Goal: Task Accomplishment & Management: Use online tool/utility

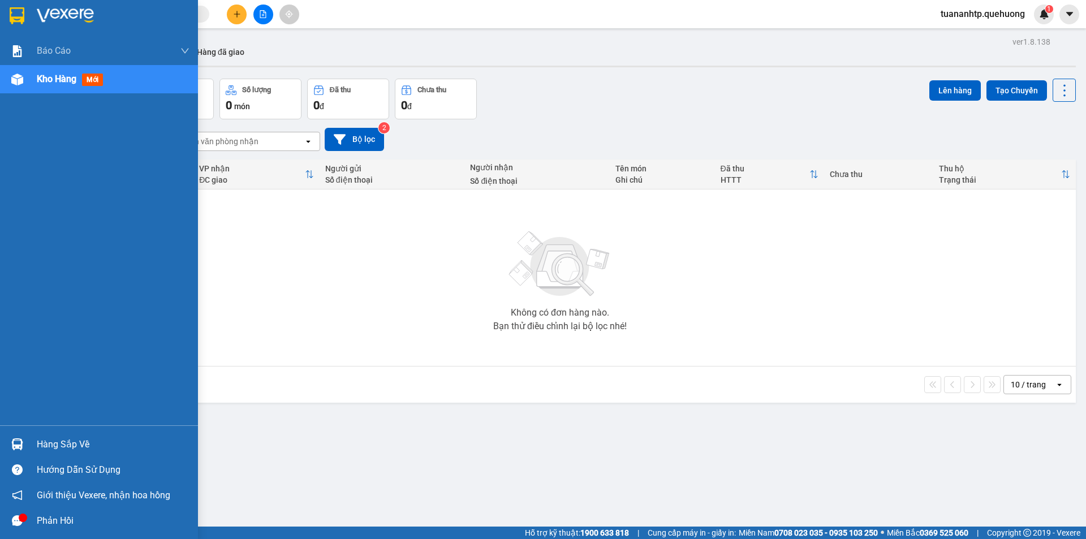
click at [75, 446] on div "Hàng sắp về" at bounding box center [113, 444] width 153 height 17
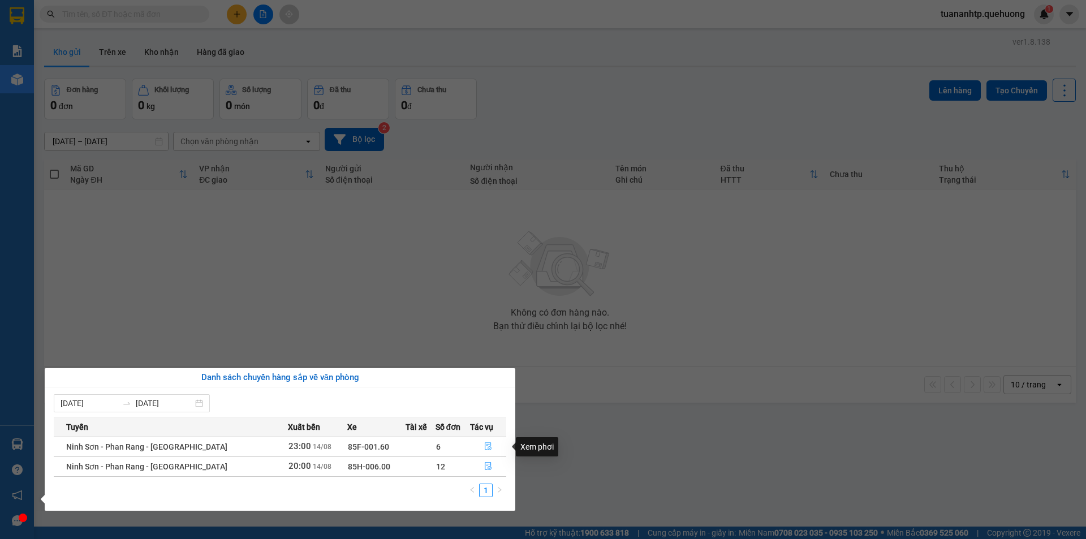
click at [484, 446] on icon "file-done" at bounding box center [488, 446] width 8 height 8
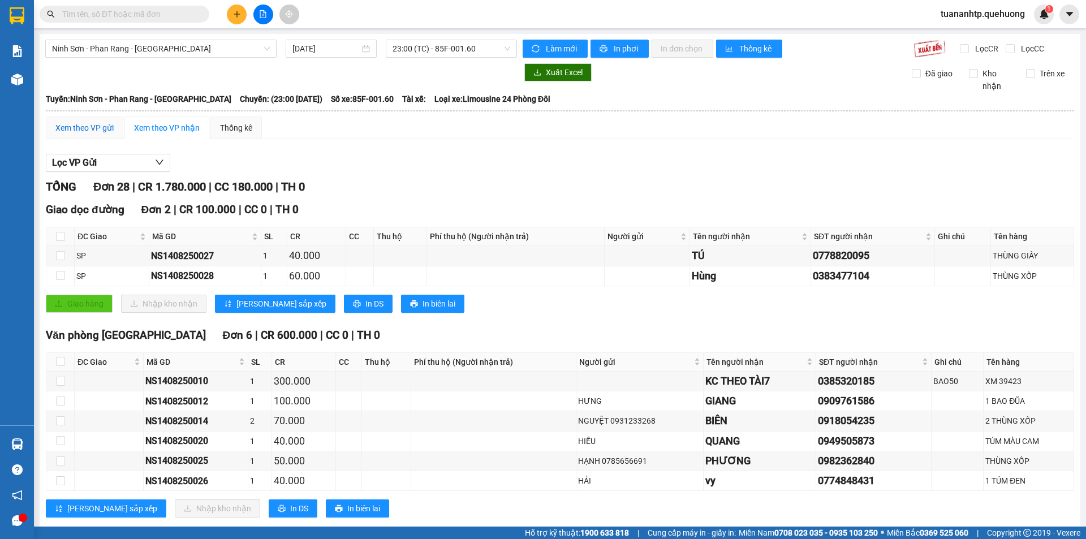
click at [98, 129] on div "Xem theo VP gửi" at bounding box center [84, 128] width 58 height 12
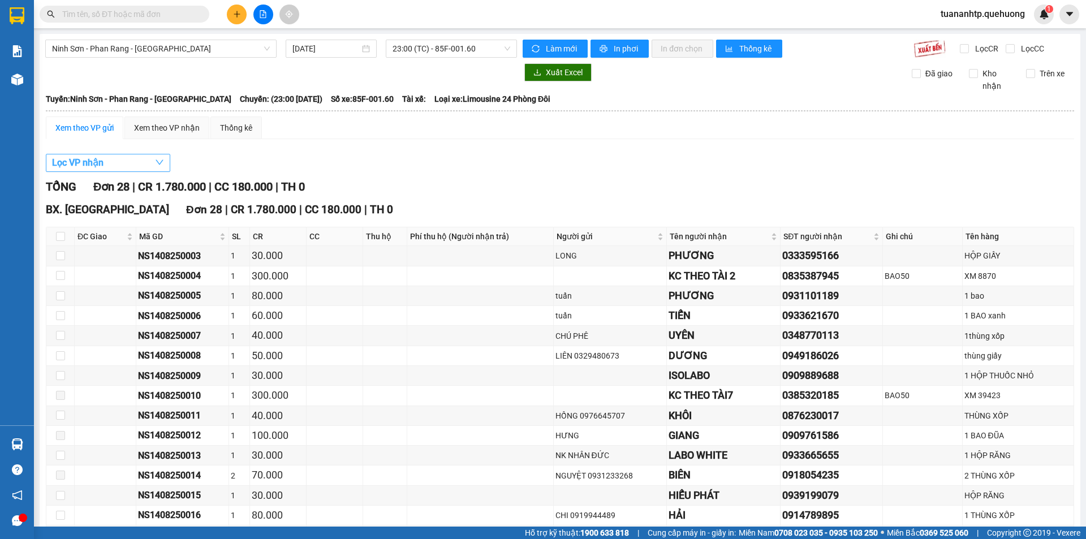
click at [122, 169] on button "Lọc VP nhận" at bounding box center [108, 163] width 124 height 18
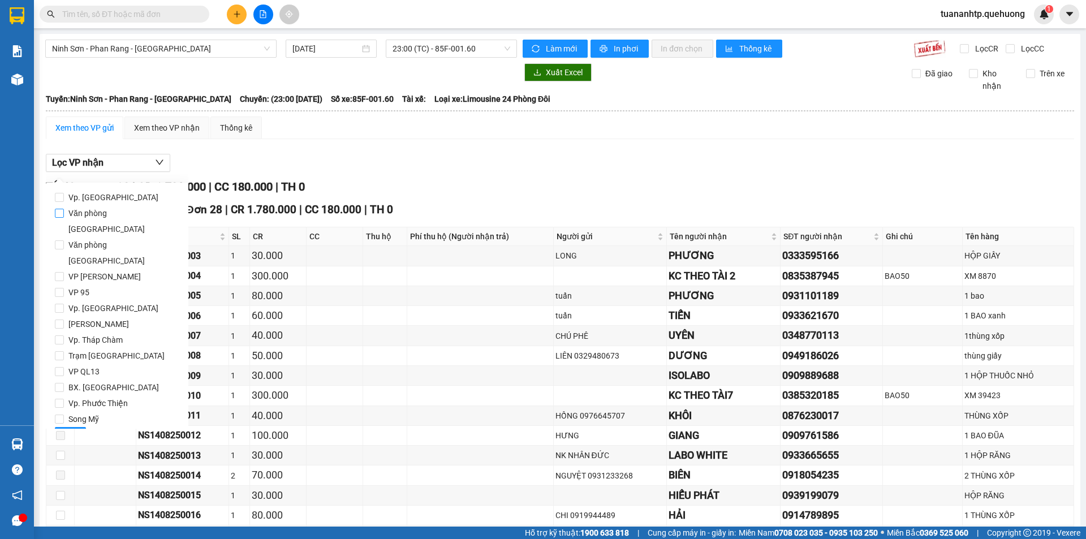
click at [113, 213] on span "Văn phòng [GEOGRAPHIC_DATA]" at bounding box center [121, 221] width 115 height 32
click at [64, 213] on input "Văn phòng [GEOGRAPHIC_DATA]" at bounding box center [59, 213] width 9 height 9
click at [66, 430] on span "Lọc" at bounding box center [70, 436] width 13 height 12
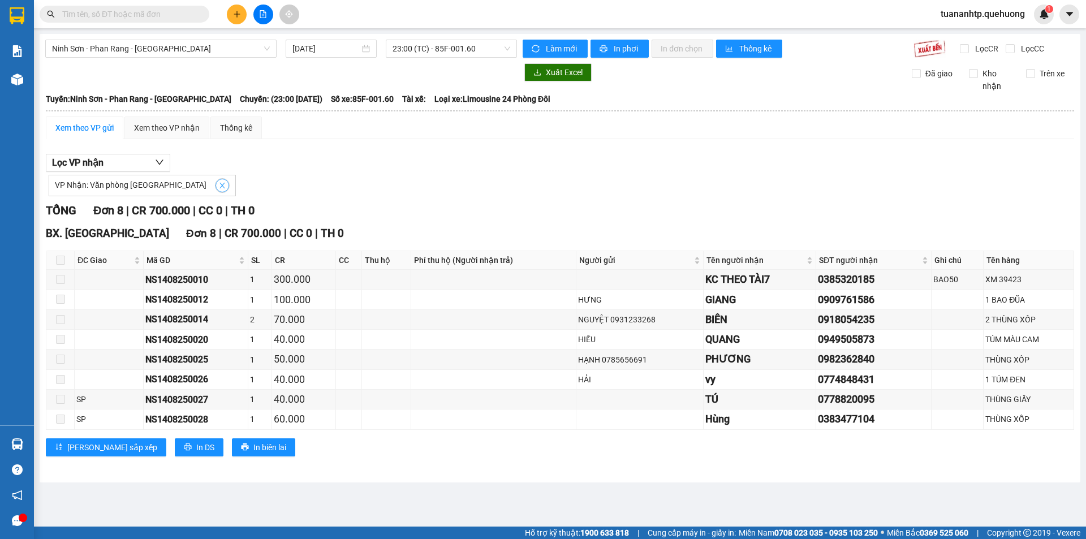
click at [218, 185] on icon "close" at bounding box center [222, 186] width 8 height 8
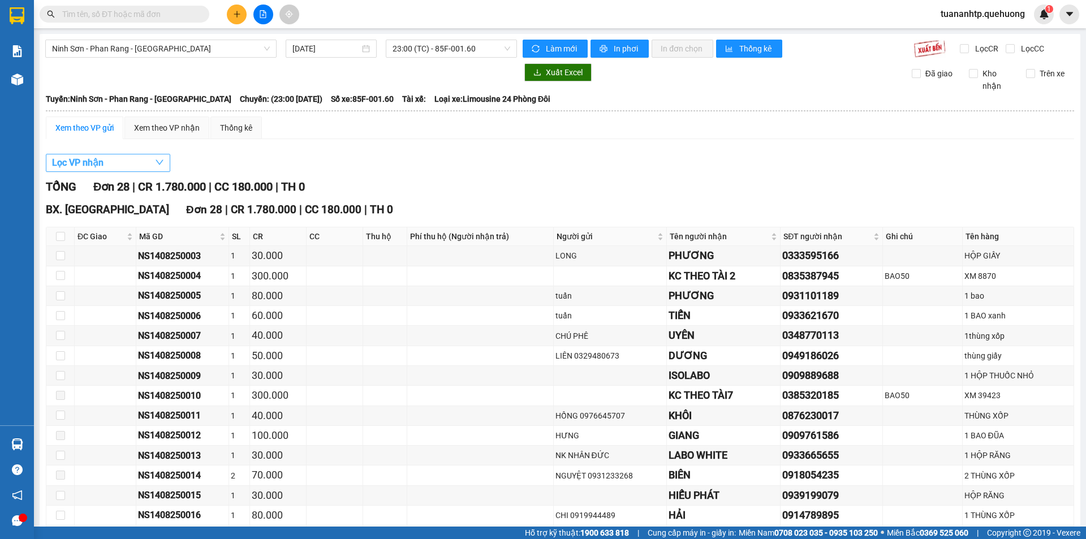
click at [129, 166] on button "Lọc VP nhận" at bounding box center [108, 163] width 124 height 18
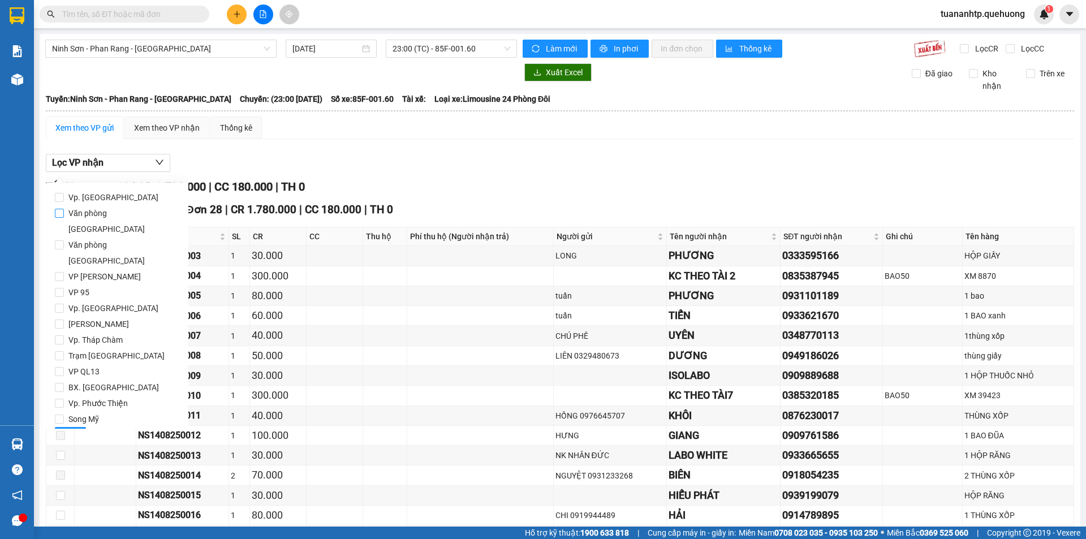
click at [113, 213] on span "Văn phòng [GEOGRAPHIC_DATA]" at bounding box center [121, 221] width 115 height 32
click at [64, 213] on input "Văn phòng [GEOGRAPHIC_DATA]" at bounding box center [59, 213] width 9 height 9
checkbox input "true"
click at [468, 167] on div "Lọc VP nhận" at bounding box center [560, 163] width 1028 height 19
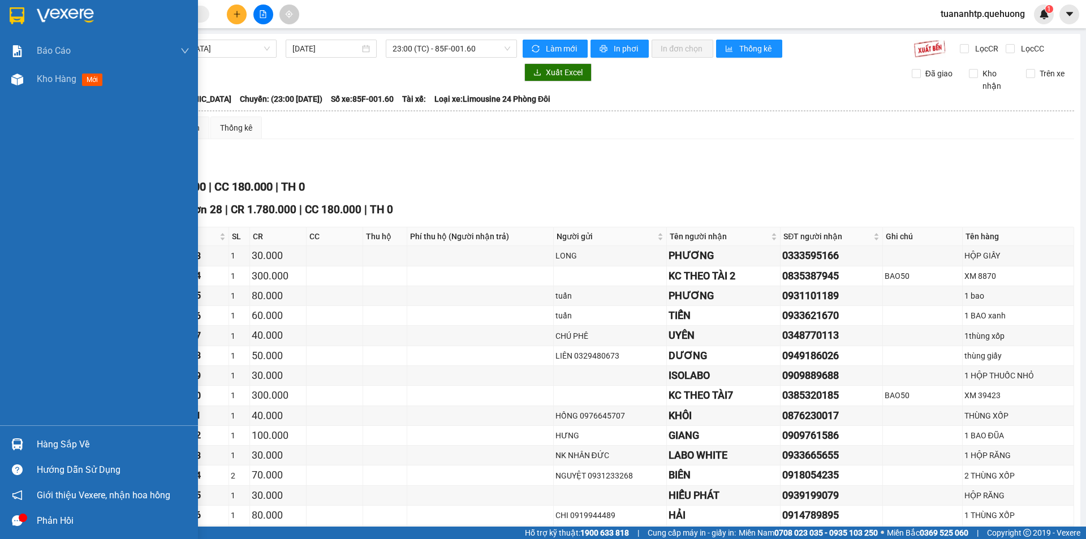
click at [71, 439] on div "Hàng sắp về" at bounding box center [113, 444] width 153 height 17
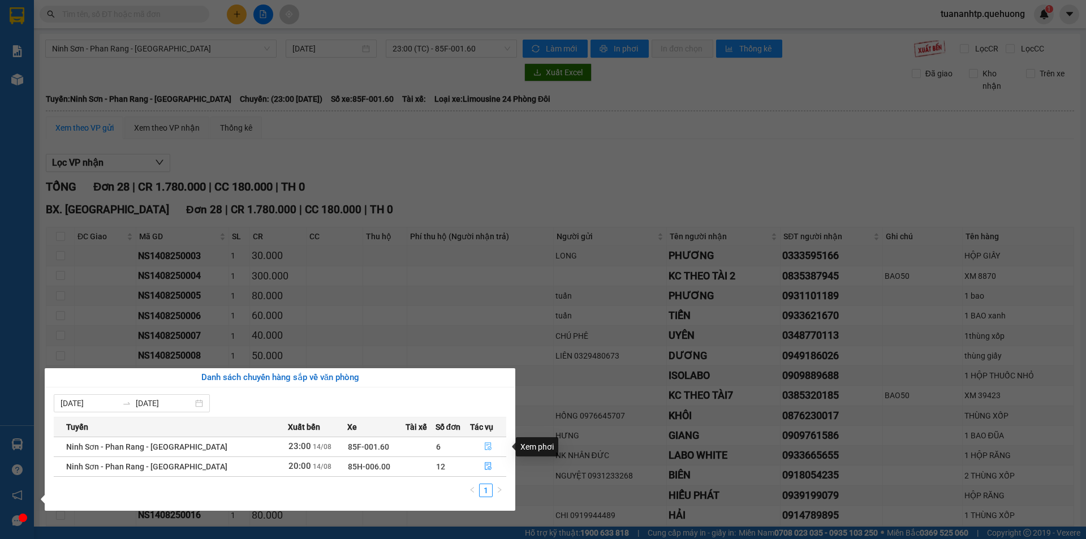
click at [485, 449] on icon "file-done" at bounding box center [488, 447] width 7 height 8
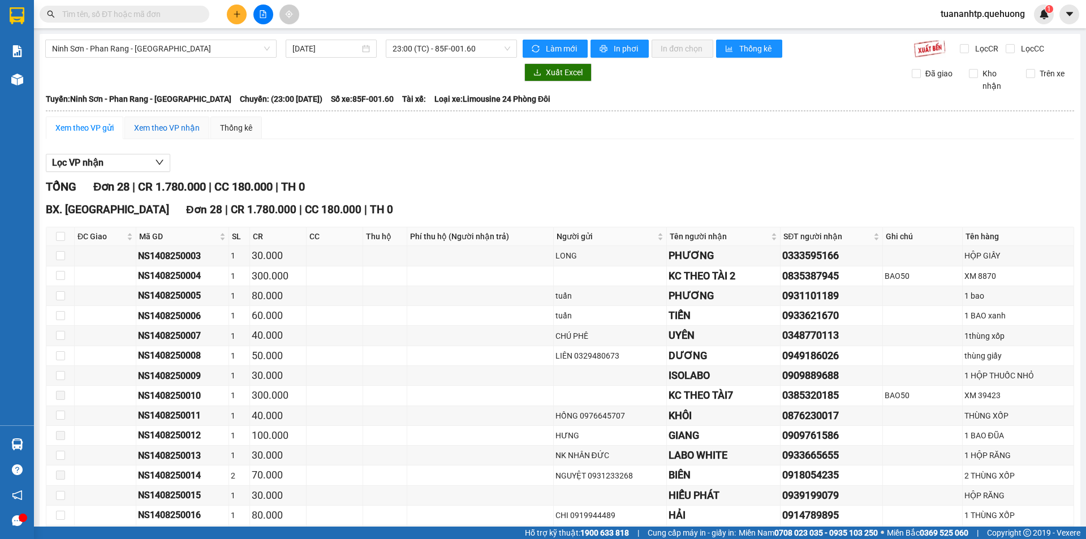
click at [156, 128] on div "Xem theo VP nhận" at bounding box center [167, 128] width 66 height 12
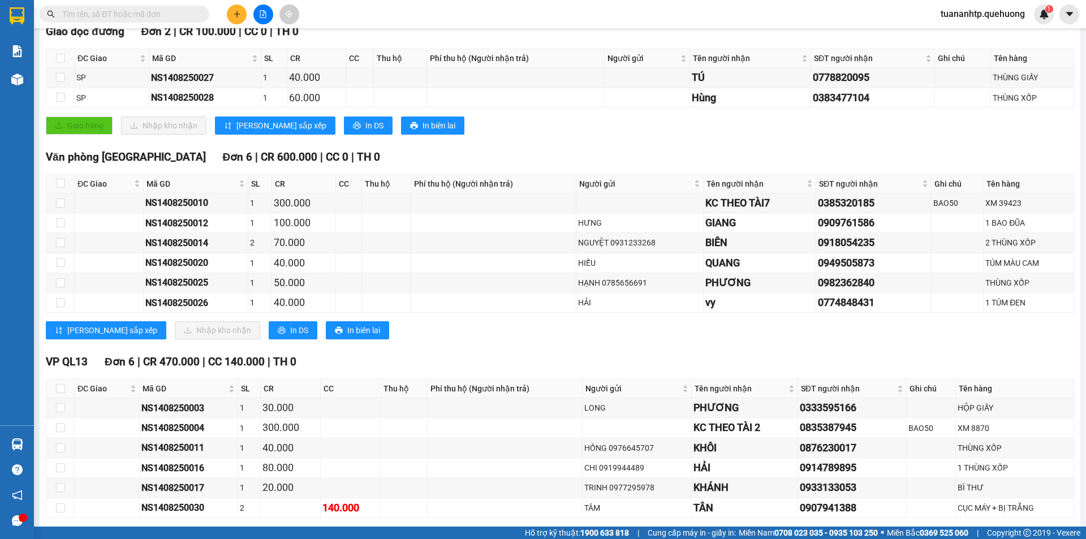
scroll to position [283, 0]
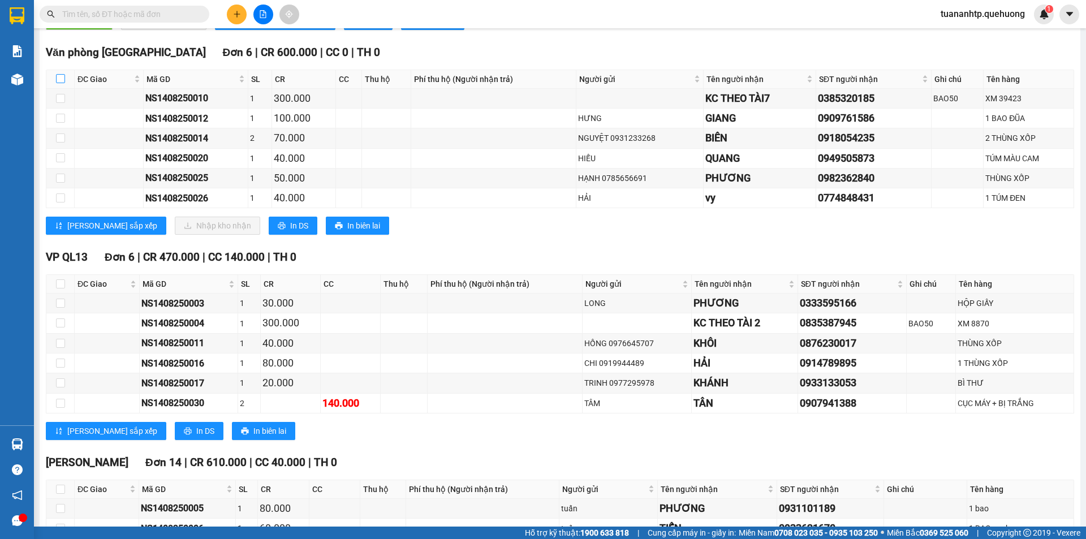
click at [63, 80] on input "checkbox" at bounding box center [60, 78] width 9 height 9
checkbox input "true"
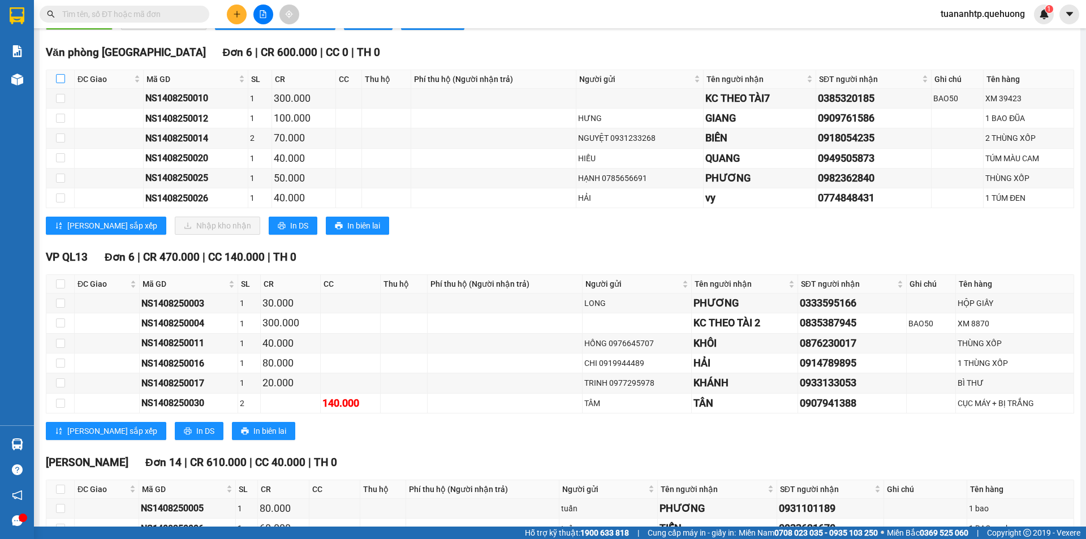
checkbox input "true"
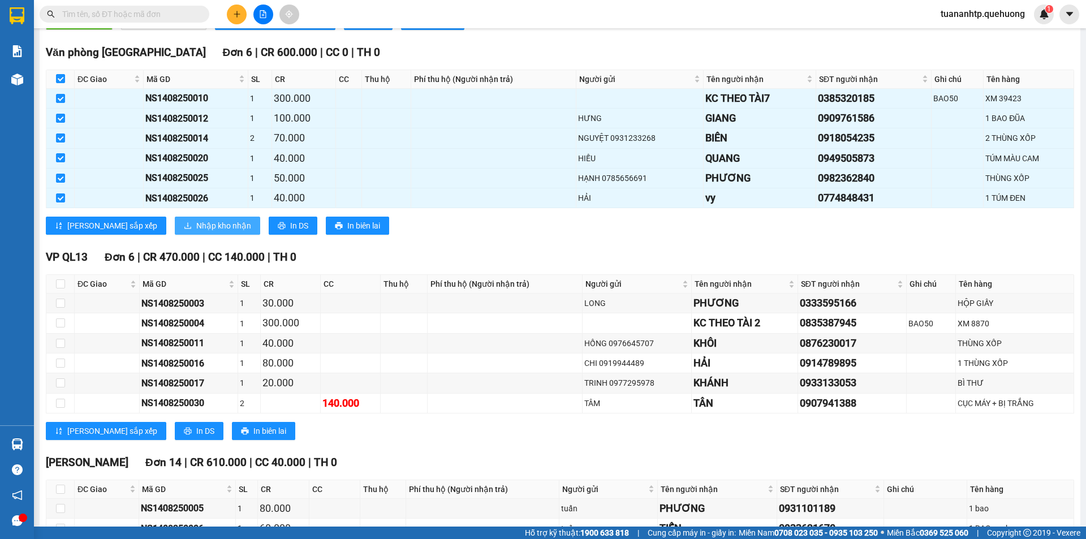
click at [196, 229] on span "Nhập kho nhận" at bounding box center [223, 225] width 55 height 12
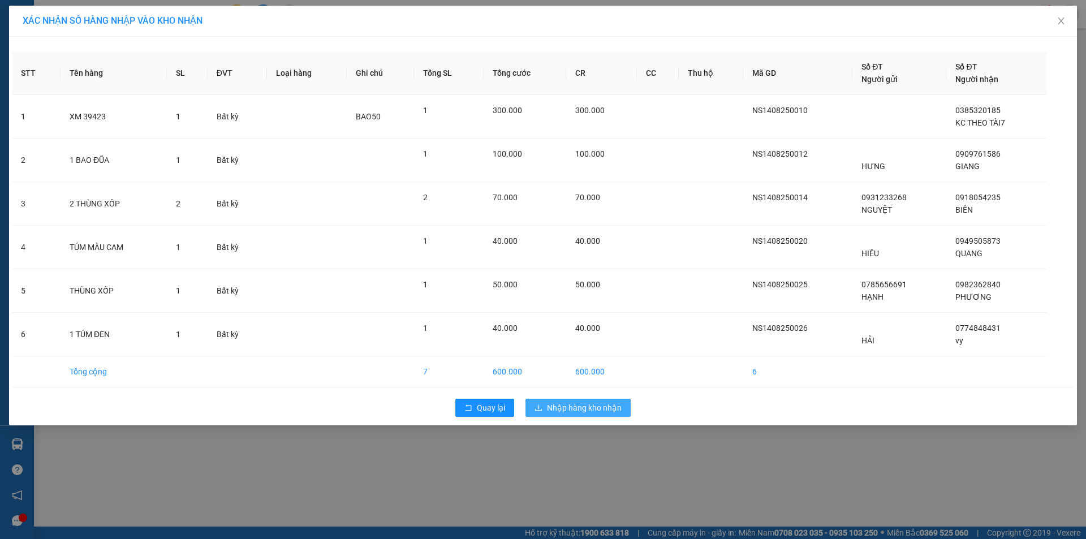
click at [584, 411] on span "Nhập hàng kho nhận" at bounding box center [584, 408] width 75 height 12
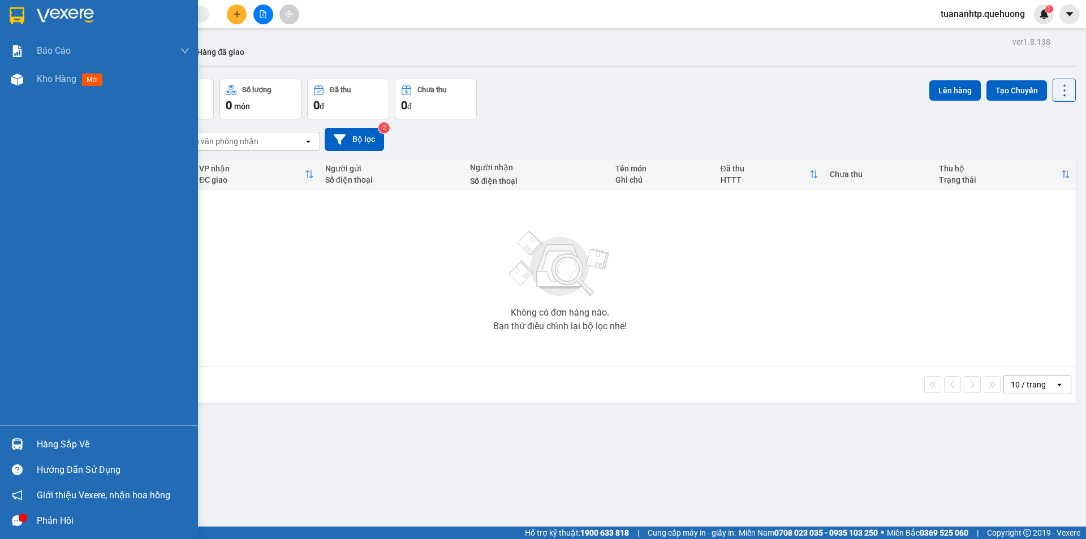
click at [71, 442] on div "Hàng sắp về" at bounding box center [113, 444] width 153 height 17
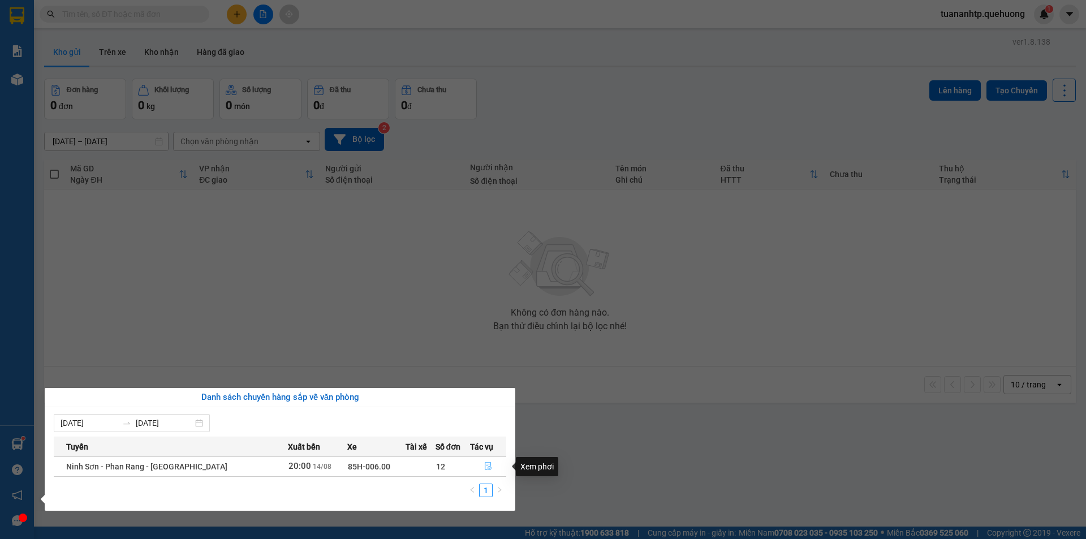
click at [484, 468] on icon "file-done" at bounding box center [488, 466] width 8 height 8
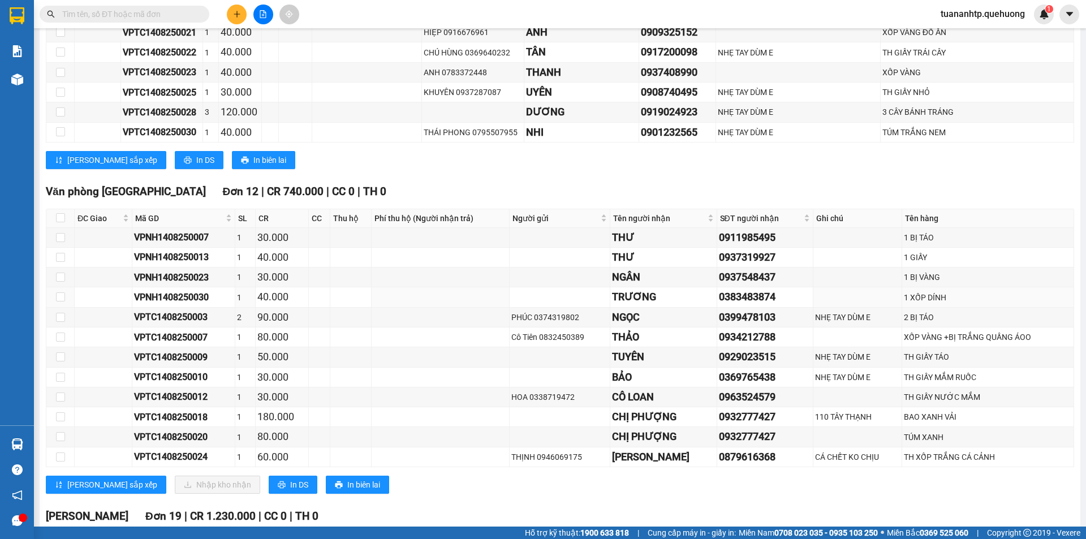
scroll to position [961, 0]
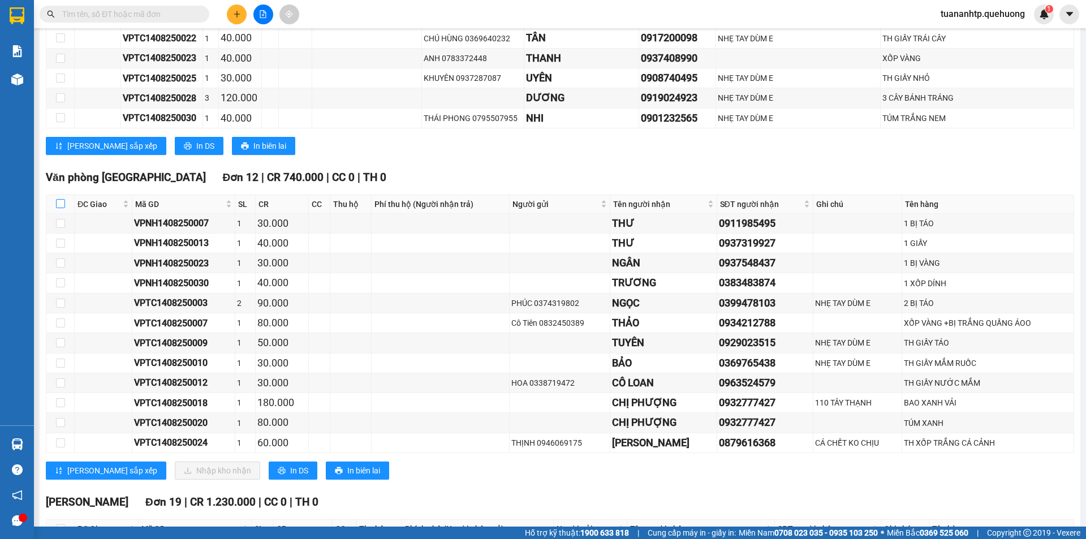
click at [61, 203] on input "checkbox" at bounding box center [60, 203] width 9 height 9
checkbox input "true"
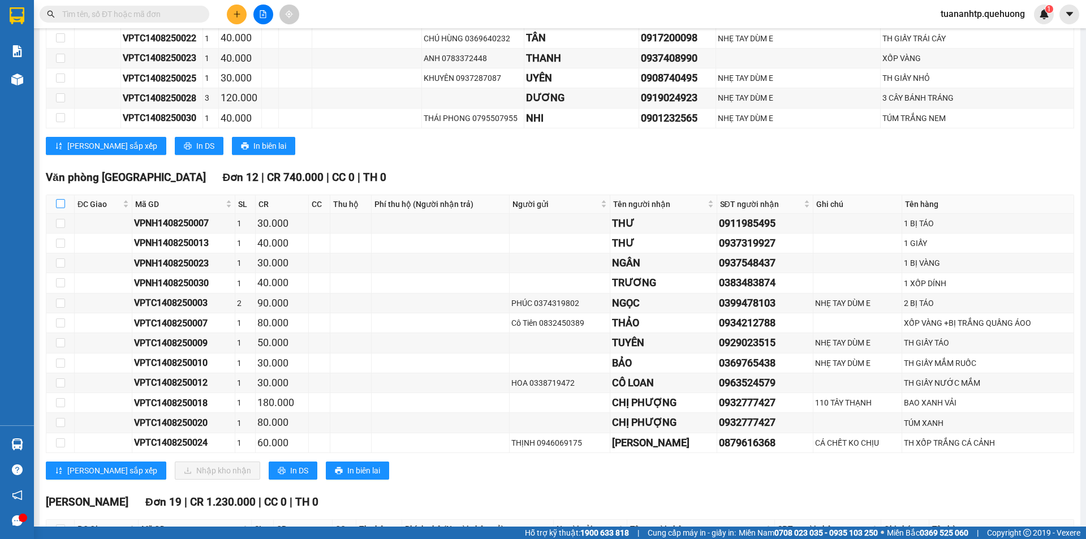
checkbox input "true"
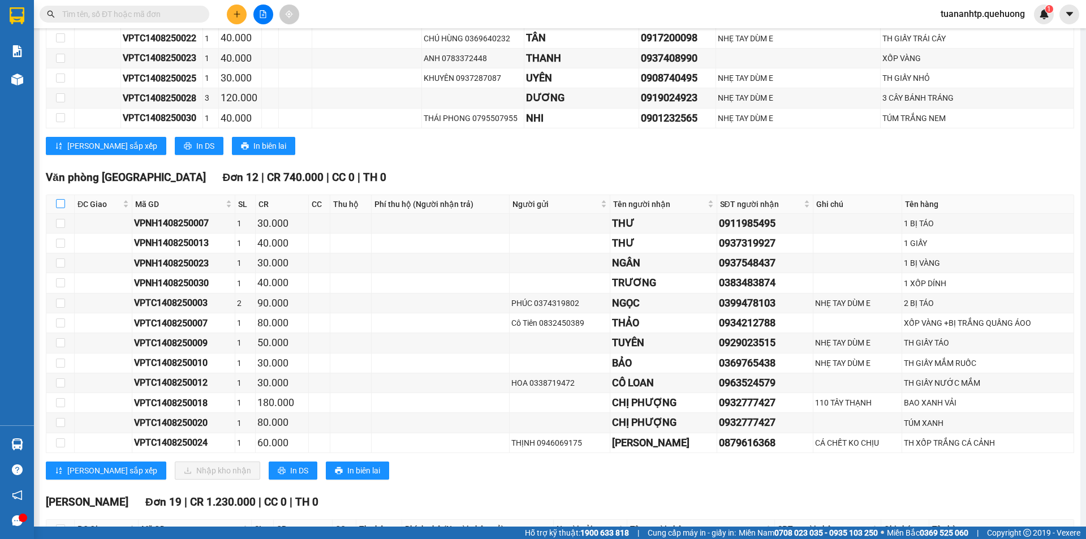
checkbox input "true"
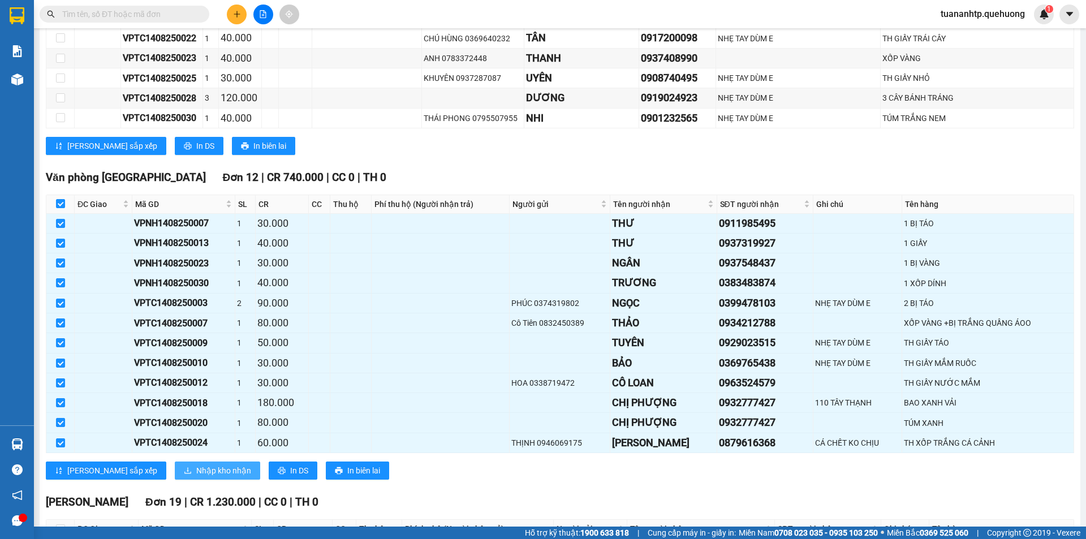
click at [196, 472] on span "Nhập kho nhận" at bounding box center [223, 470] width 55 height 12
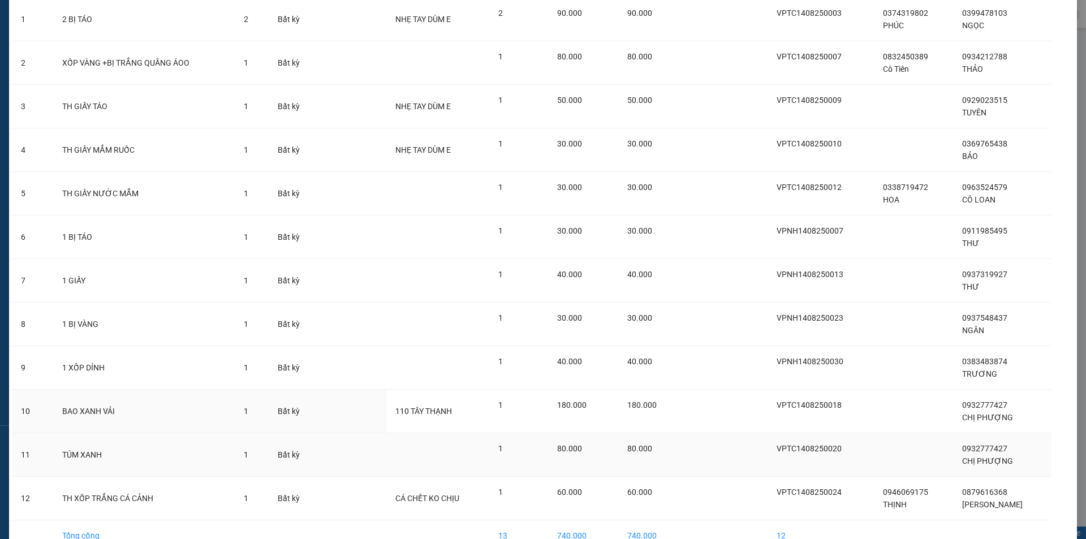
scroll to position [161, 0]
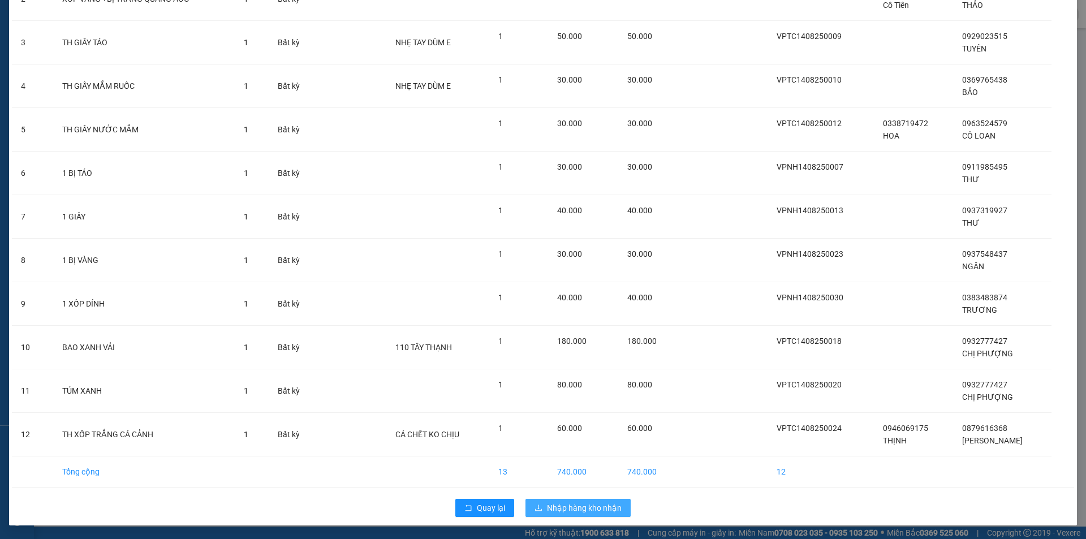
click at [567, 511] on span "Nhập hàng kho nhận" at bounding box center [584, 508] width 75 height 12
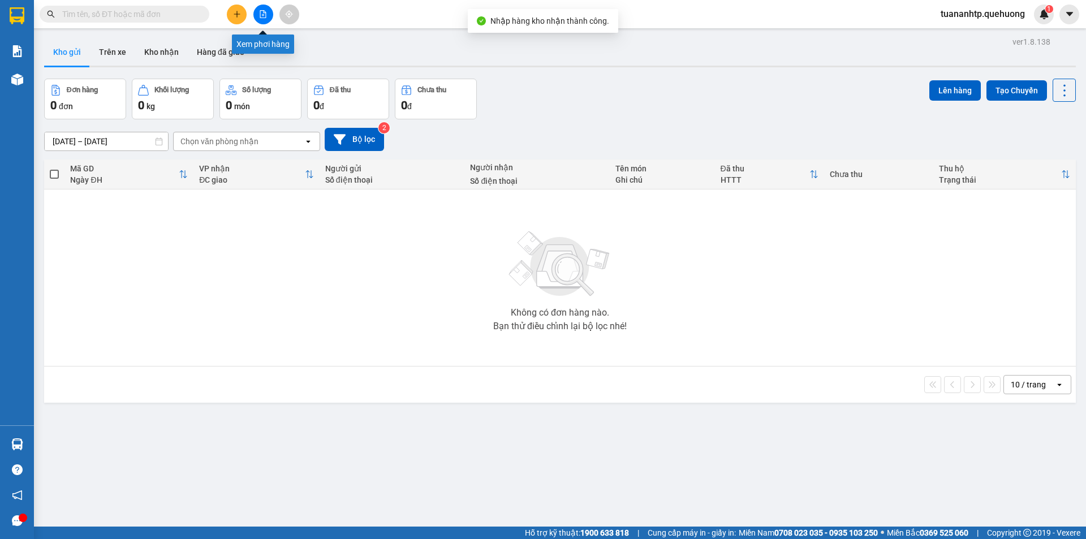
click at [260, 11] on icon "file-add" at bounding box center [263, 14] width 6 height 8
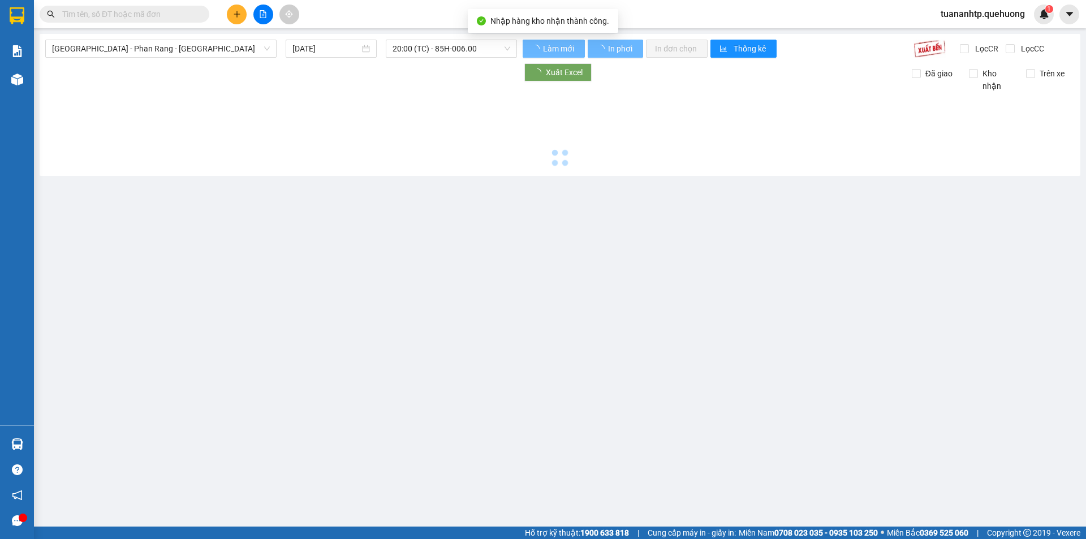
type input "[DATE]"
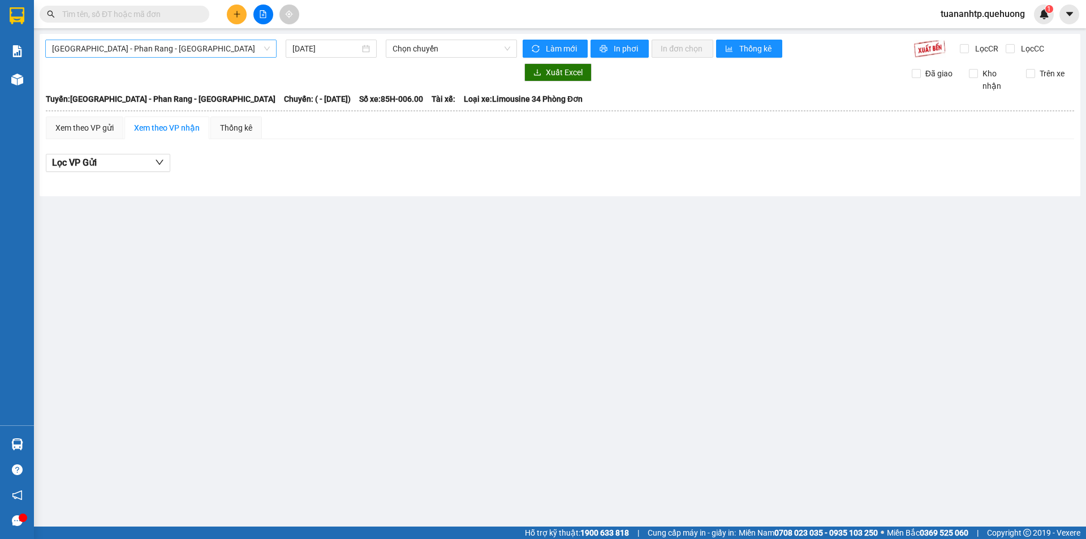
click at [247, 46] on span "[GEOGRAPHIC_DATA] - Phan Rang - [GEOGRAPHIC_DATA]" at bounding box center [161, 48] width 218 height 17
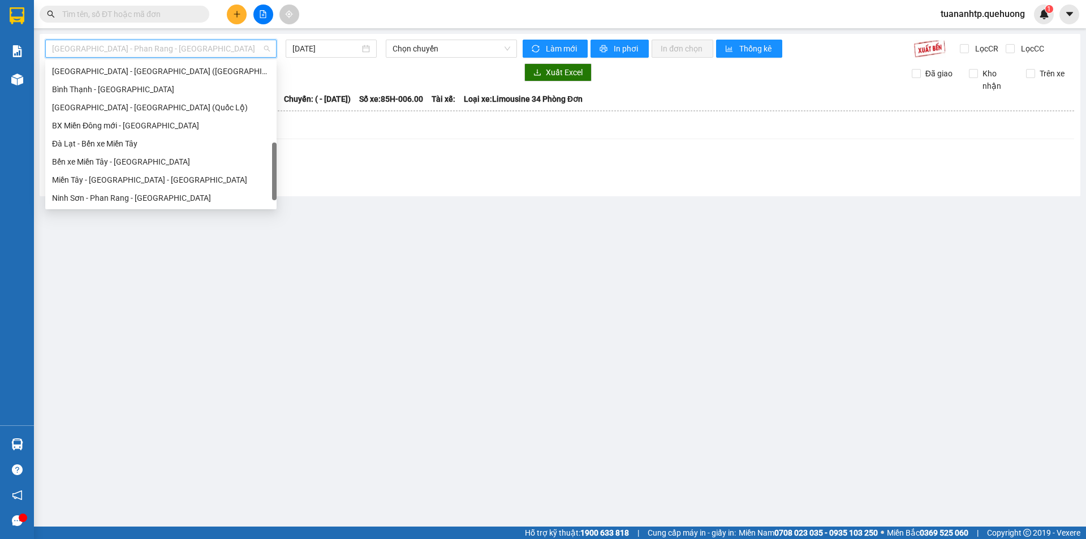
scroll to position [308, 0]
click at [148, 198] on div "Ninh Sơn - Phan Rang - [GEOGRAPHIC_DATA]" at bounding box center [161, 198] width 218 height 12
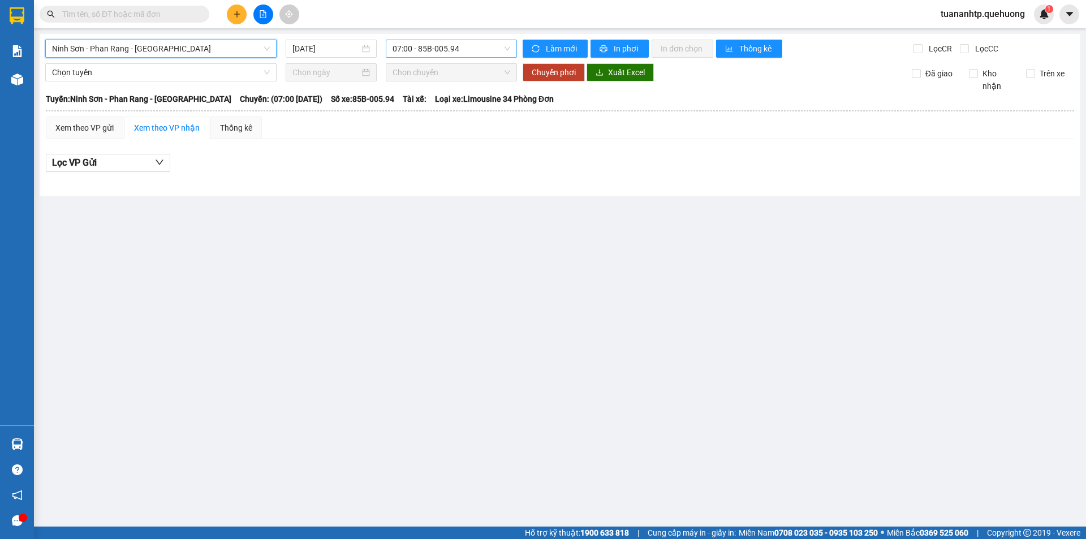
click at [450, 52] on span "07:00 - 85B-005.94" at bounding box center [451, 48] width 118 height 17
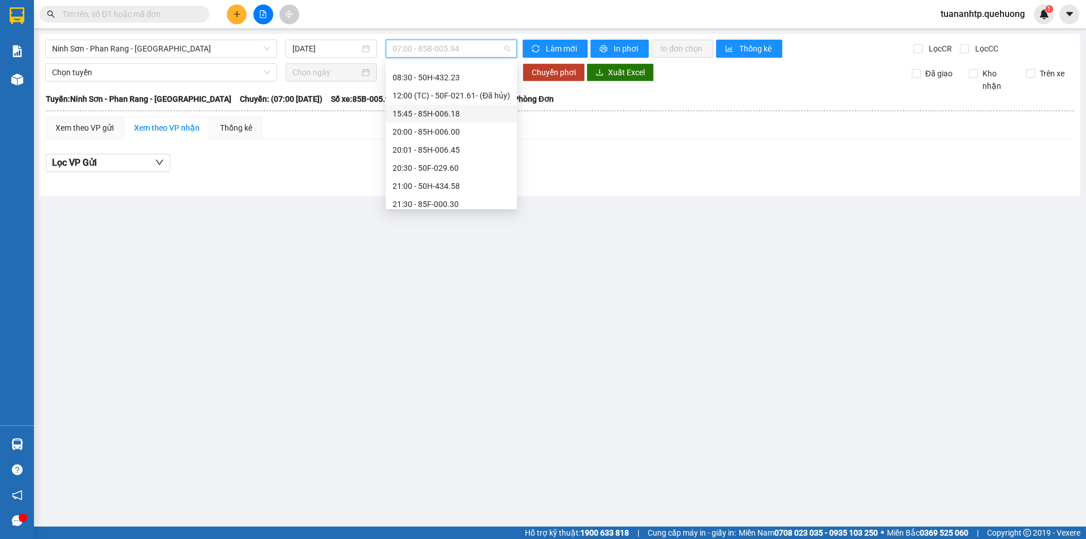
scroll to position [109, 0]
click at [456, 162] on div "22:00 - 85H-177.71" at bounding box center [451, 162] width 118 height 12
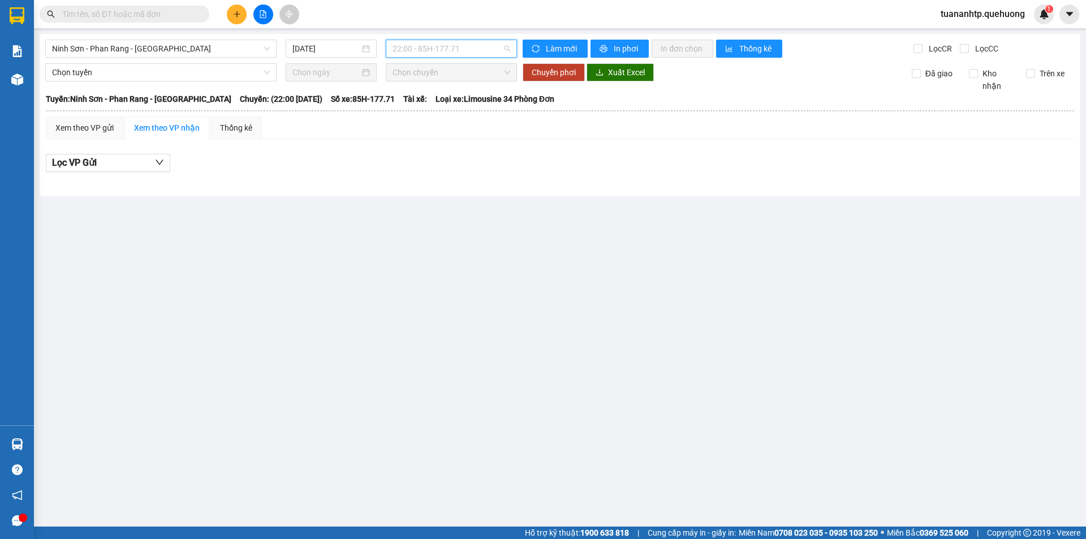
click at [441, 52] on span "22:00 - 85H-177.71" at bounding box center [451, 48] width 118 height 17
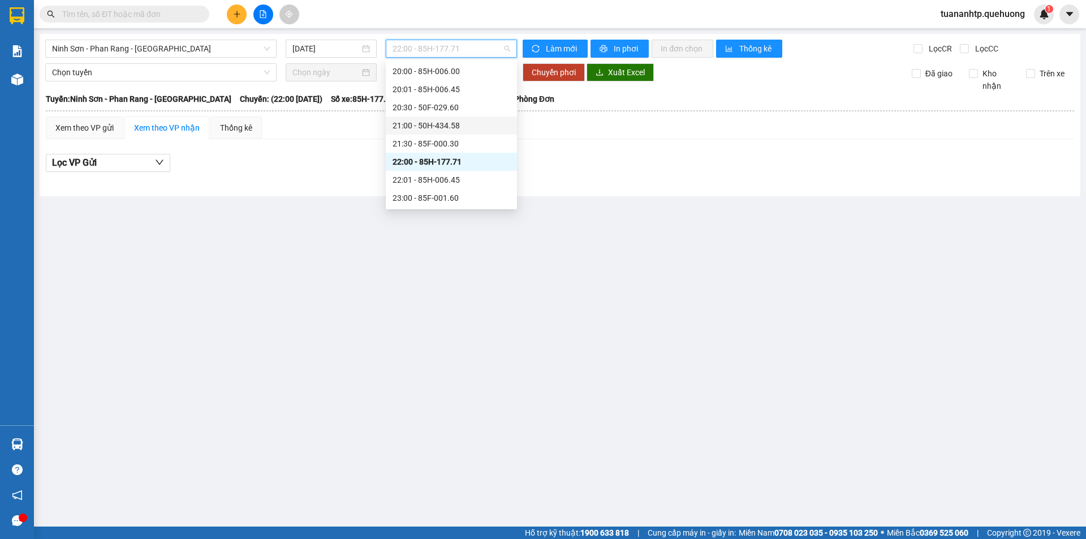
click at [440, 124] on div "21:00 - 50H-434.58" at bounding box center [451, 125] width 118 height 12
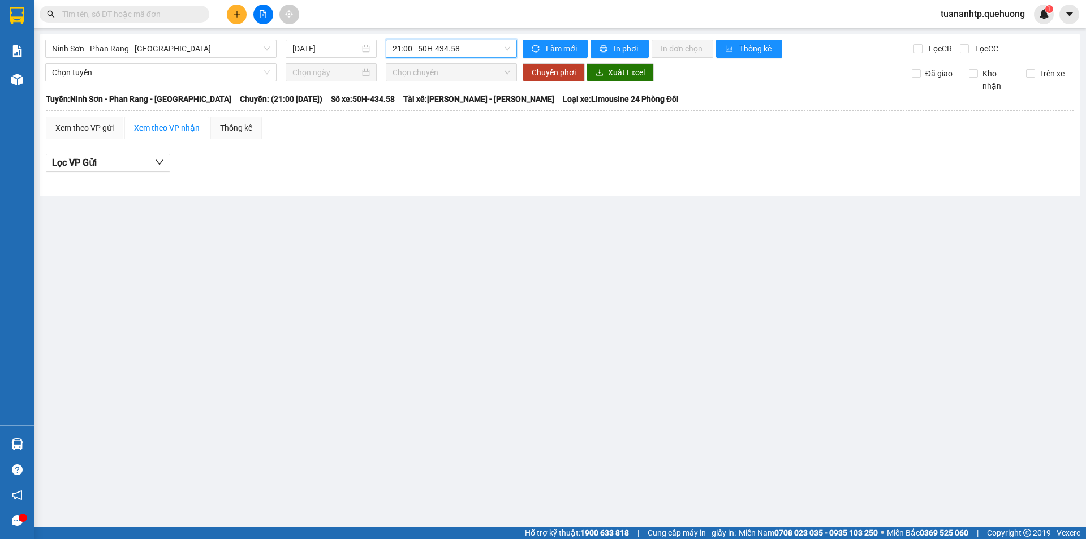
click at [460, 53] on span "21:00 - 50H-434.58" at bounding box center [451, 48] width 118 height 17
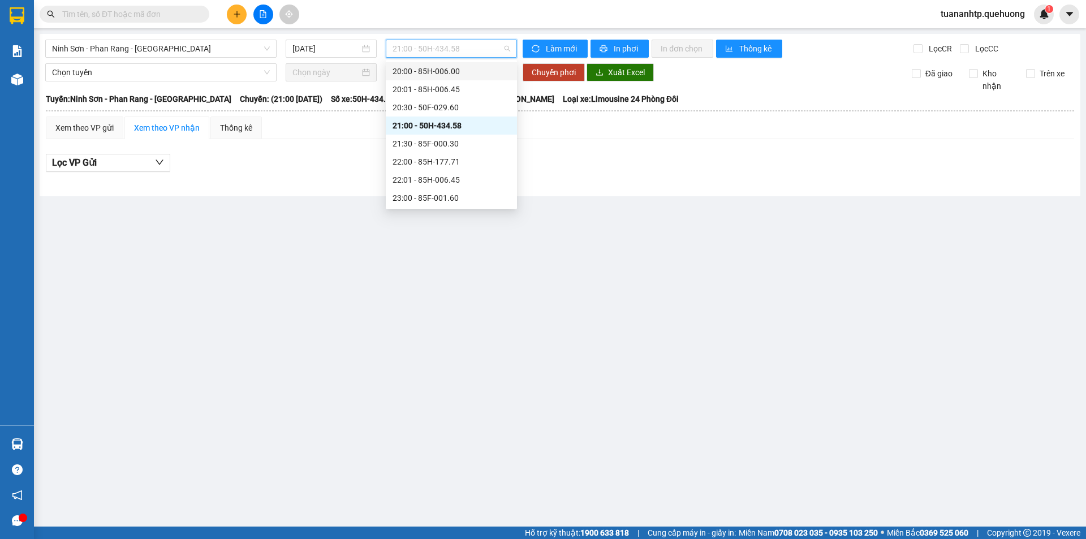
click at [456, 72] on div "20:00 - 85H-006.00" at bounding box center [451, 71] width 118 height 12
click at [464, 51] on span "20:00 - 85H-006.00" at bounding box center [451, 48] width 118 height 17
click at [456, 106] on div "20:30 - 50F-029.60" at bounding box center [451, 107] width 118 height 12
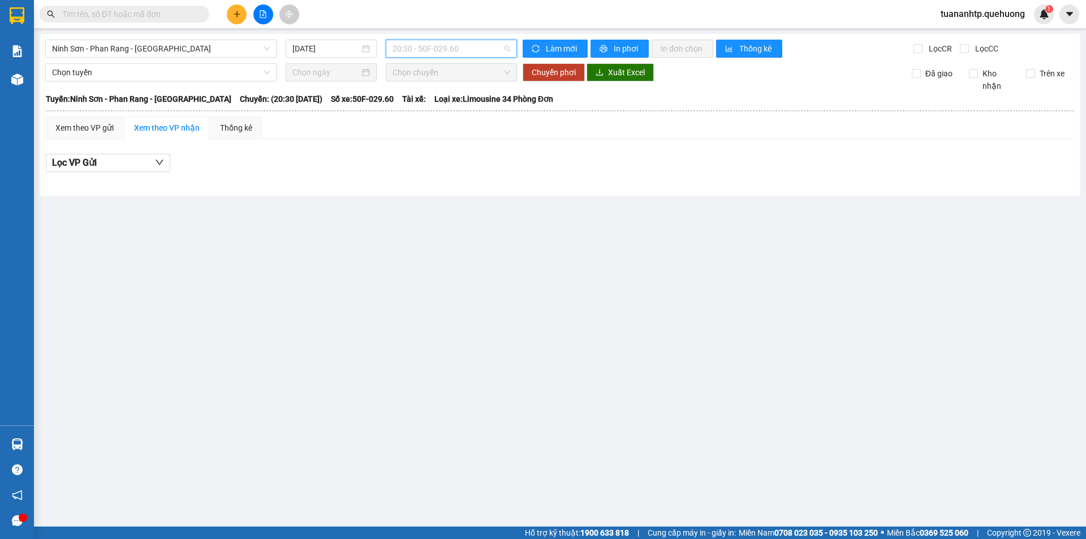
click at [448, 49] on span "20:30 - 50F-029.60" at bounding box center [451, 48] width 118 height 17
click at [339, 49] on input "[DATE]" at bounding box center [325, 48] width 67 height 12
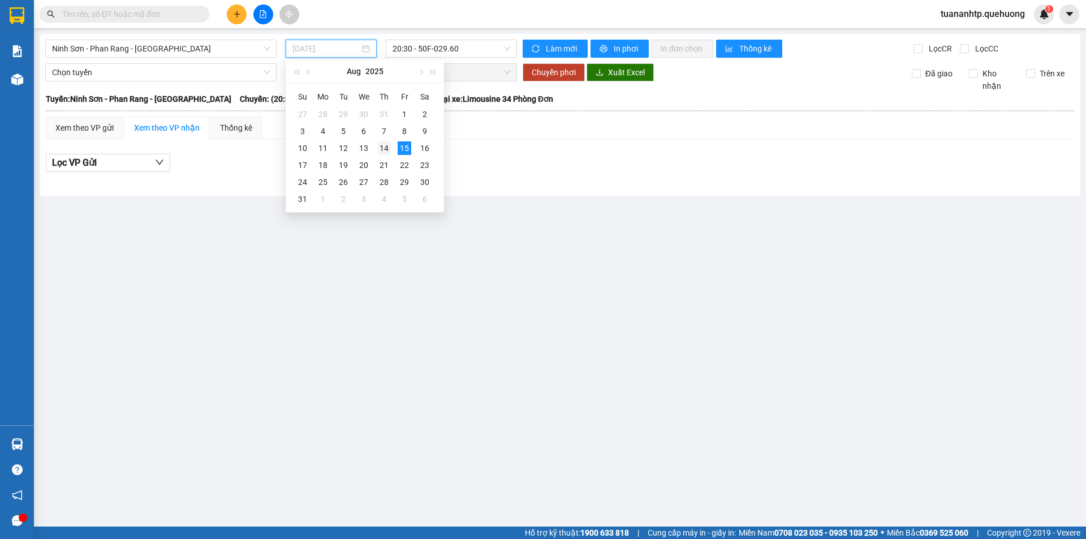
click at [385, 145] on div "14" at bounding box center [384, 148] width 14 height 14
type input "[DATE]"
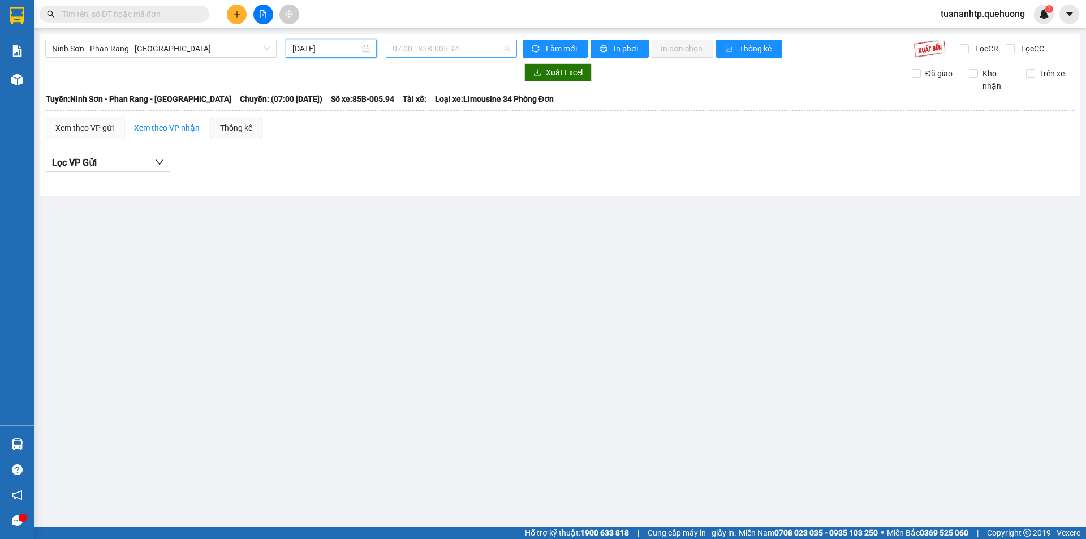
scroll to position [18, 0]
click at [439, 46] on span "07:00 - 85B-005.94" at bounding box center [451, 48] width 118 height 17
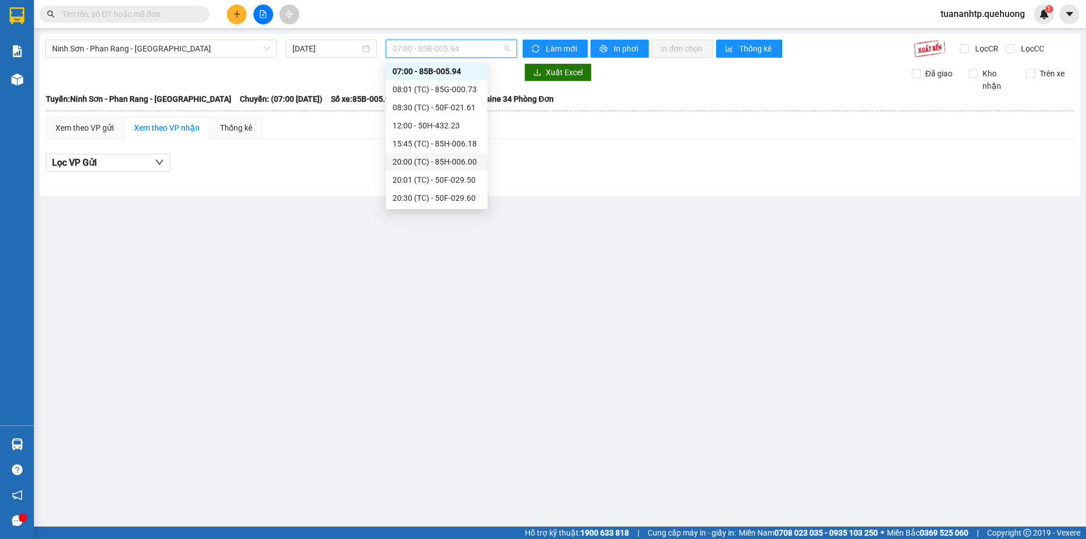
click at [443, 157] on div "20:00 (TC) - 85H-006.00" at bounding box center [436, 162] width 88 height 12
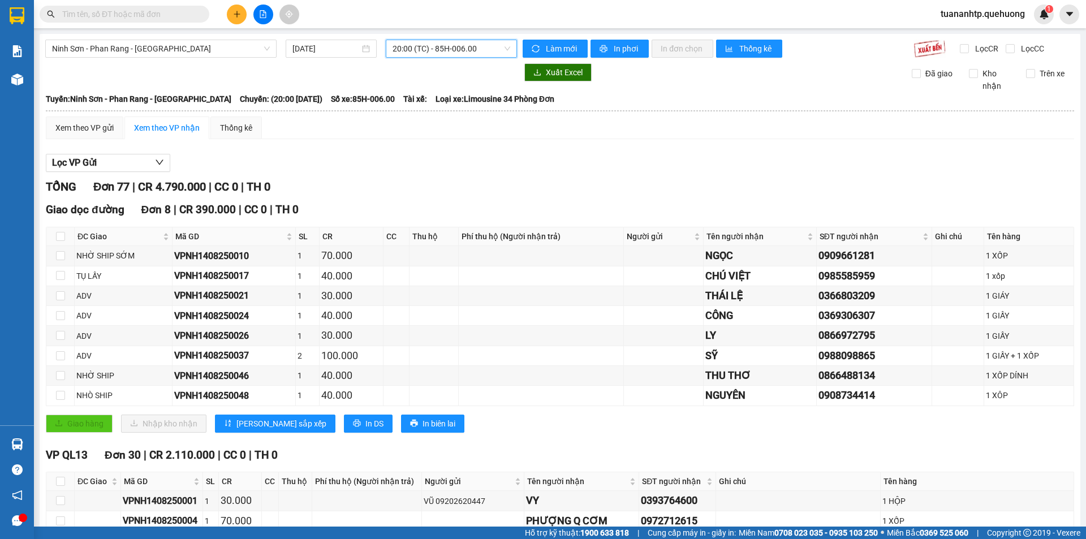
click at [472, 49] on span "20:00 (TC) - 85H-006.00" at bounding box center [451, 48] width 118 height 17
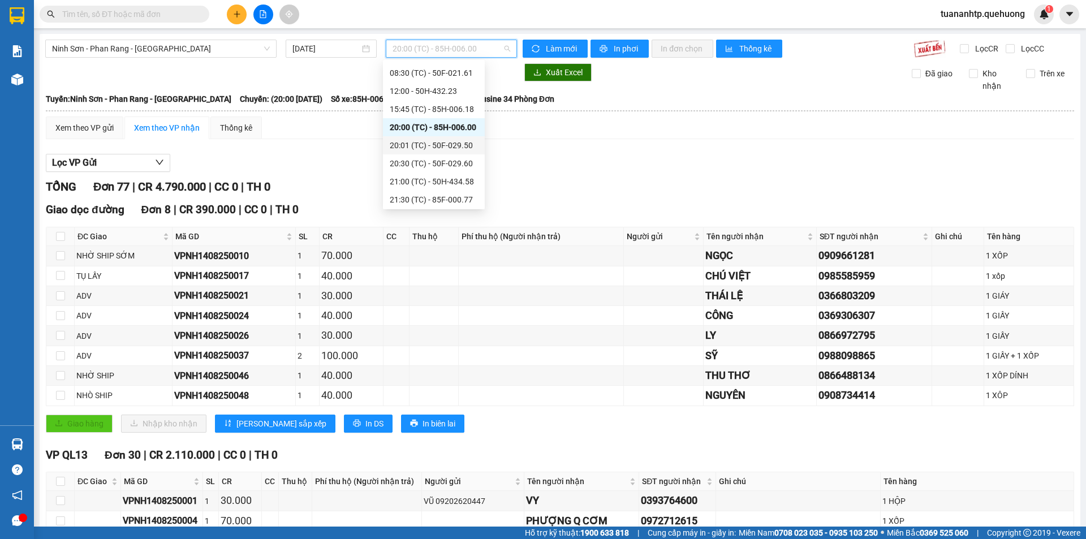
scroll to position [75, 0]
click at [445, 145] on div "20:30 (TC) - 50F-029.60" at bounding box center [434, 141] width 88 height 12
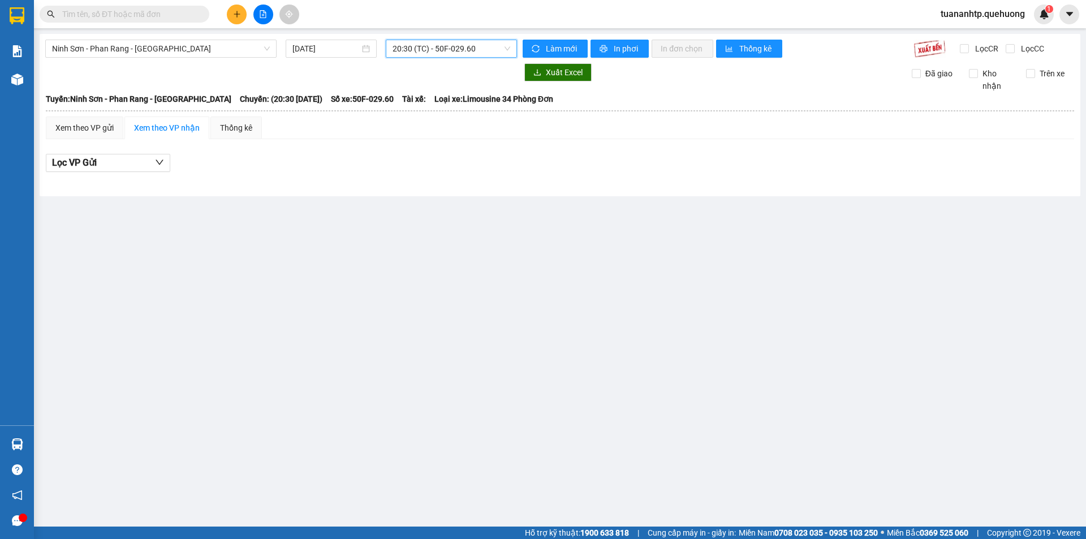
click at [480, 52] on span "20:30 (TC) - 50F-029.60" at bounding box center [451, 48] width 118 height 17
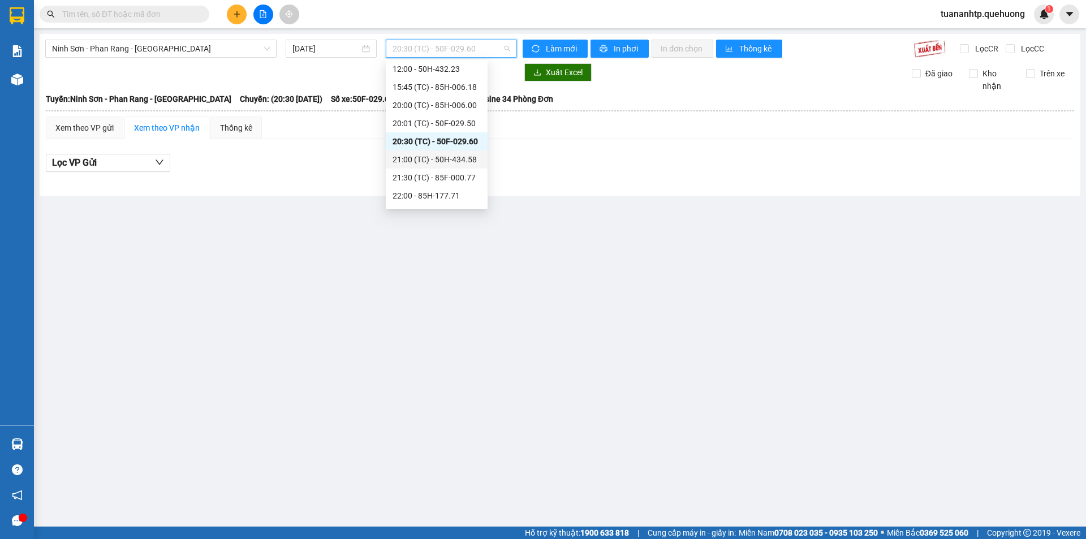
click at [466, 158] on div "21:00 (TC) - 50H-434.58" at bounding box center [436, 159] width 88 height 12
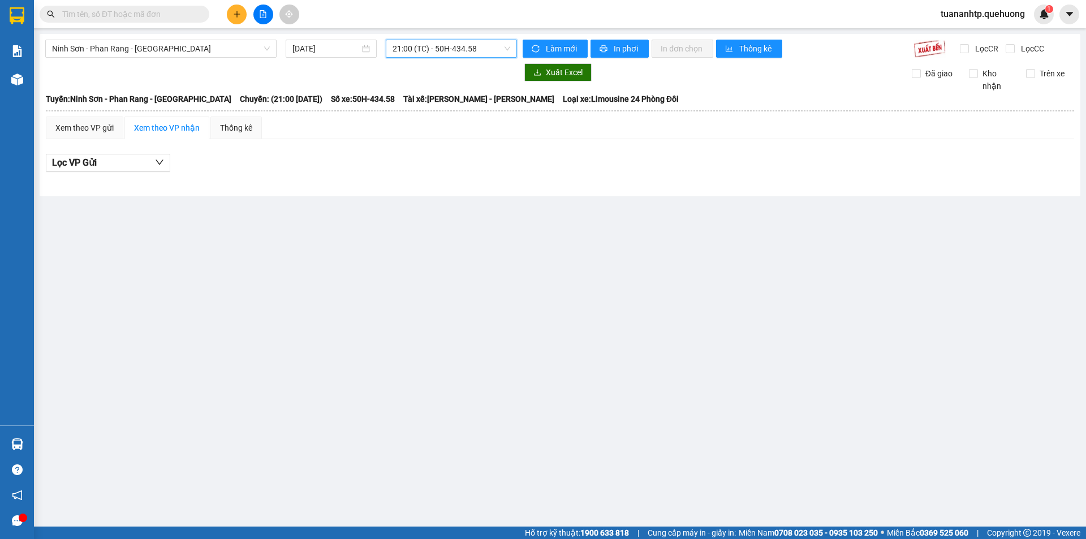
click at [472, 48] on span "21:00 (TC) - 50H-434.58" at bounding box center [451, 48] width 118 height 17
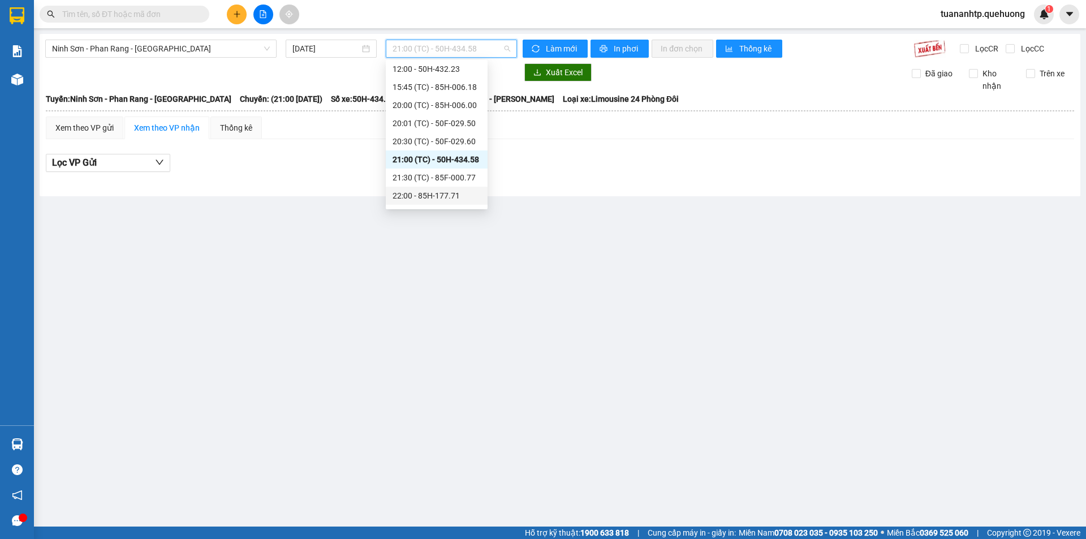
click at [444, 193] on div "22:00 - 85H-177.71" at bounding box center [436, 195] width 88 height 12
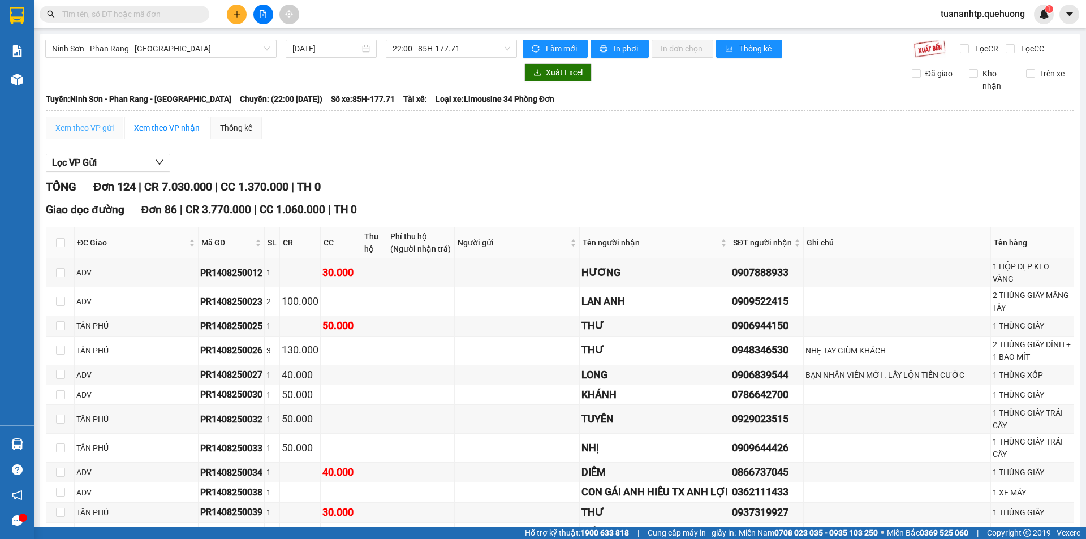
click at [103, 137] on div "Xem theo VP gửi" at bounding box center [84, 127] width 77 height 23
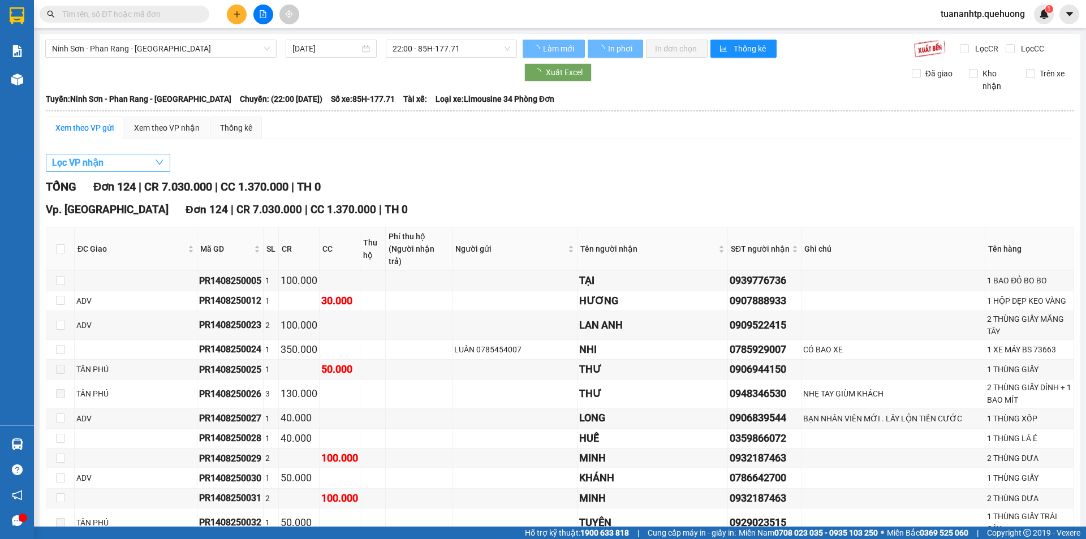
click at [124, 170] on button "Lọc VP nhận" at bounding box center [108, 163] width 124 height 18
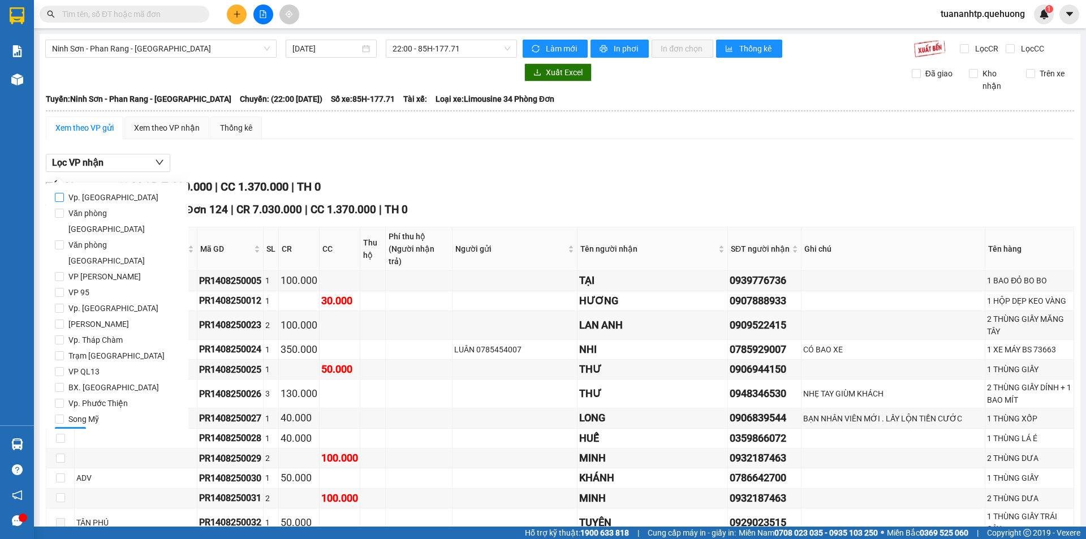
click at [116, 203] on span "Vp. [GEOGRAPHIC_DATA]" at bounding box center [113, 197] width 99 height 16
click at [64, 202] on input "Vp. [GEOGRAPHIC_DATA]" at bounding box center [59, 197] width 9 height 9
checkbox input "true"
click at [114, 212] on span "Văn phòng [GEOGRAPHIC_DATA]" at bounding box center [121, 221] width 115 height 32
click at [64, 212] on input "Văn phòng [GEOGRAPHIC_DATA]" at bounding box center [59, 213] width 9 height 9
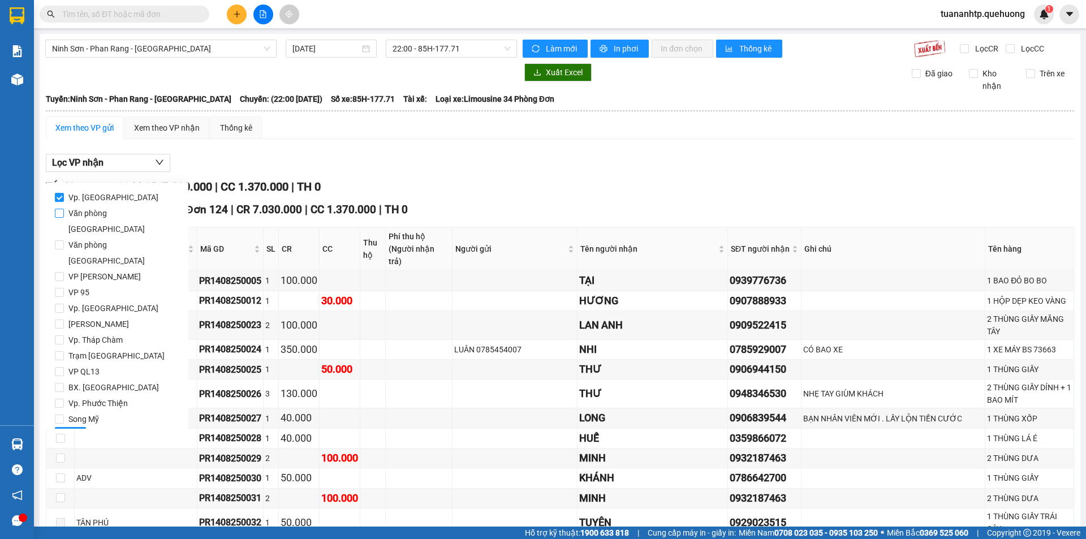
checkbox input "true"
click at [61, 202] on input "Vp. [GEOGRAPHIC_DATA]" at bounding box center [59, 197] width 9 height 9
checkbox input "false"
click at [68, 430] on span "Lọc" at bounding box center [70, 436] width 13 height 12
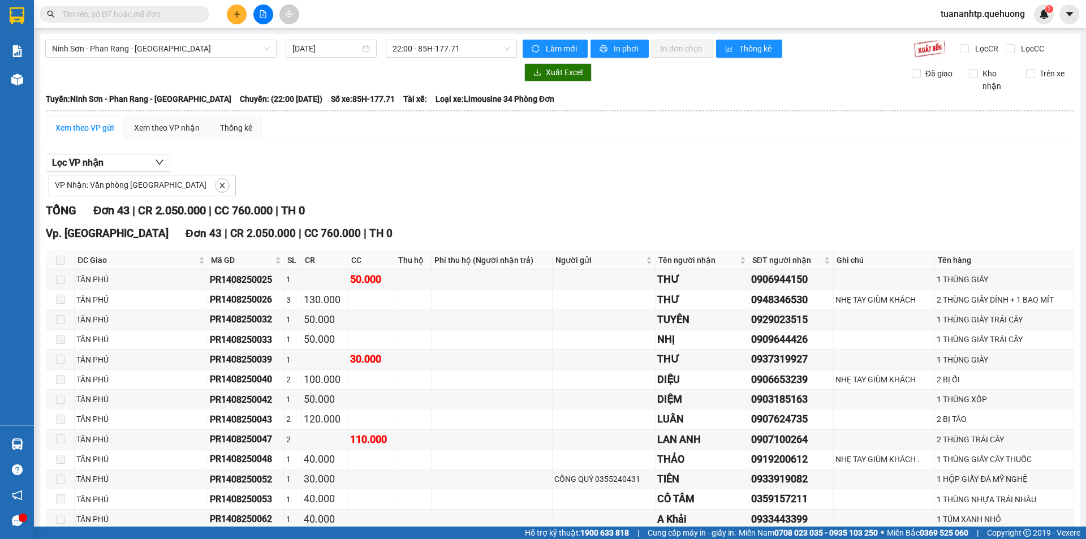
click at [62, 264] on span at bounding box center [60, 260] width 9 height 9
click at [53, 258] on th at bounding box center [60, 260] width 28 height 19
click at [262, 19] on button at bounding box center [263, 15] width 20 height 20
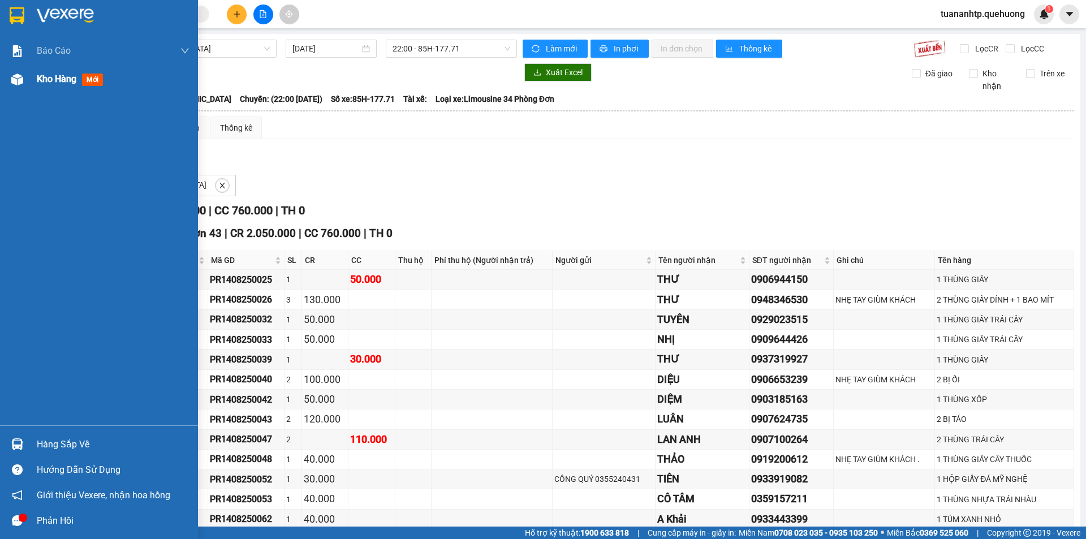
click at [45, 84] on span "Kho hàng" at bounding box center [57, 79] width 40 height 11
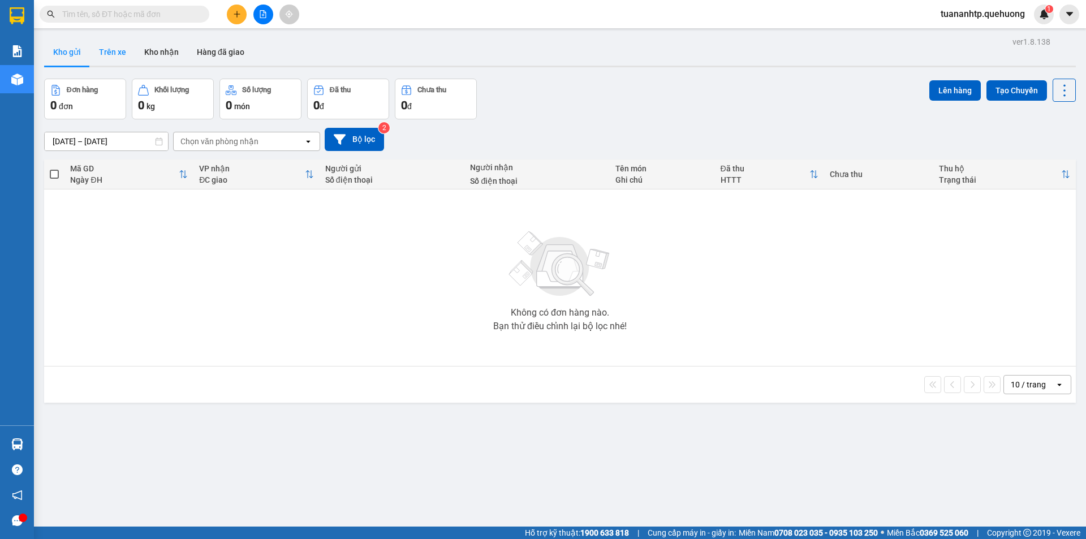
click at [116, 57] on button "Trên xe" at bounding box center [112, 51] width 45 height 27
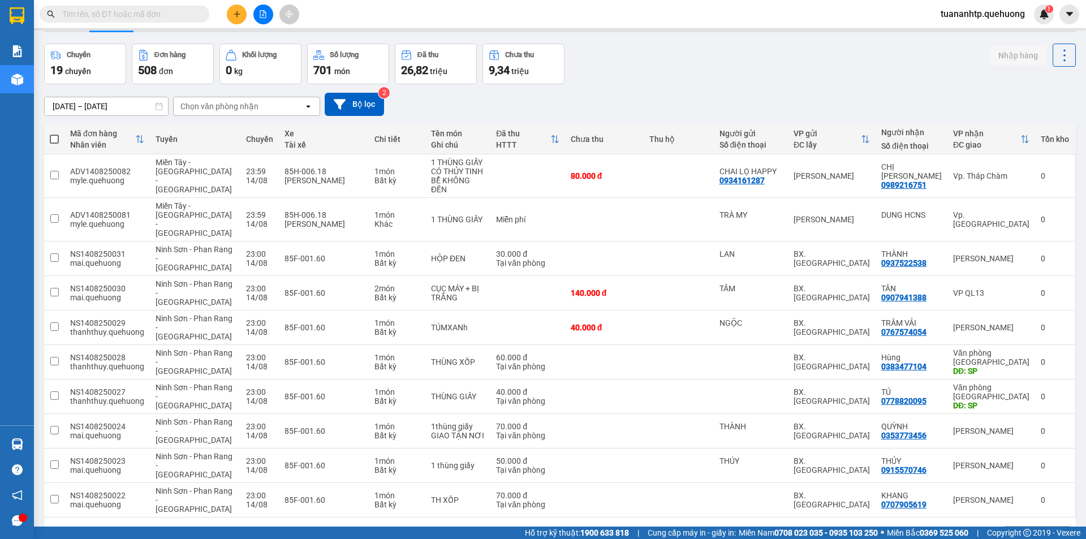
scroll to position [54, 0]
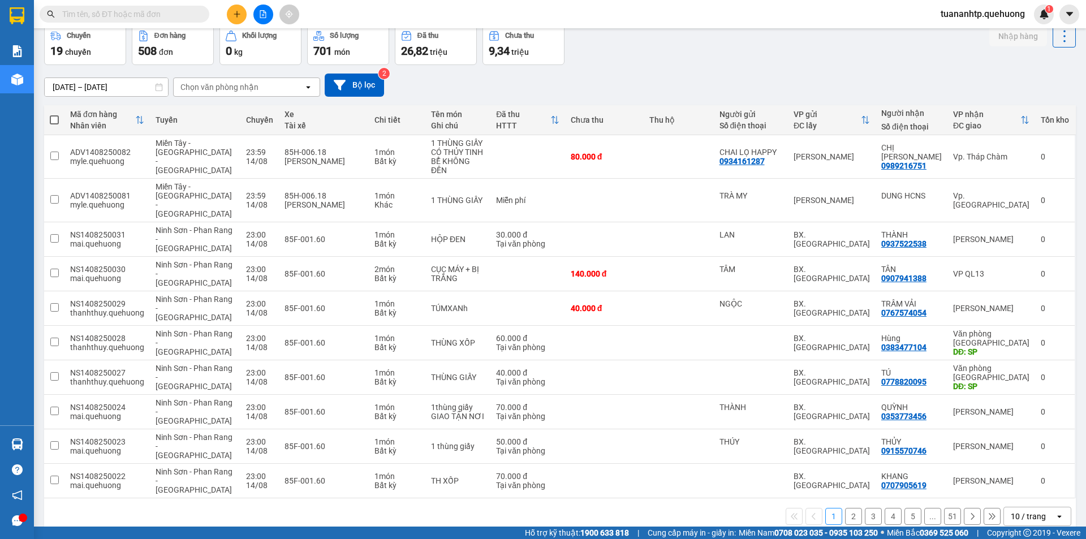
click at [219, 80] on div "Chọn văn phòng nhận" at bounding box center [239, 87] width 130 height 18
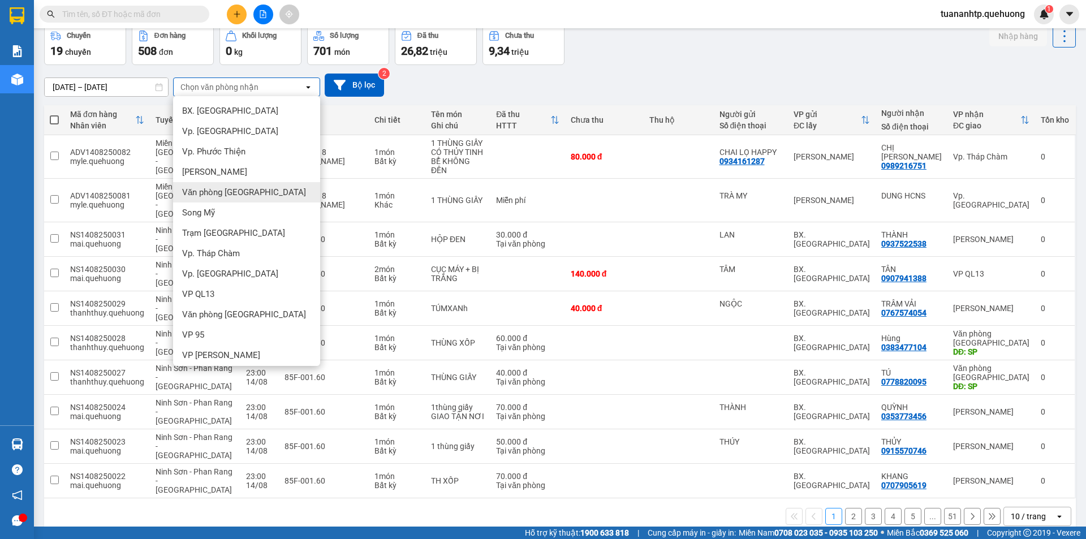
click at [253, 194] on span "Văn phòng [GEOGRAPHIC_DATA]" at bounding box center [244, 192] width 124 height 11
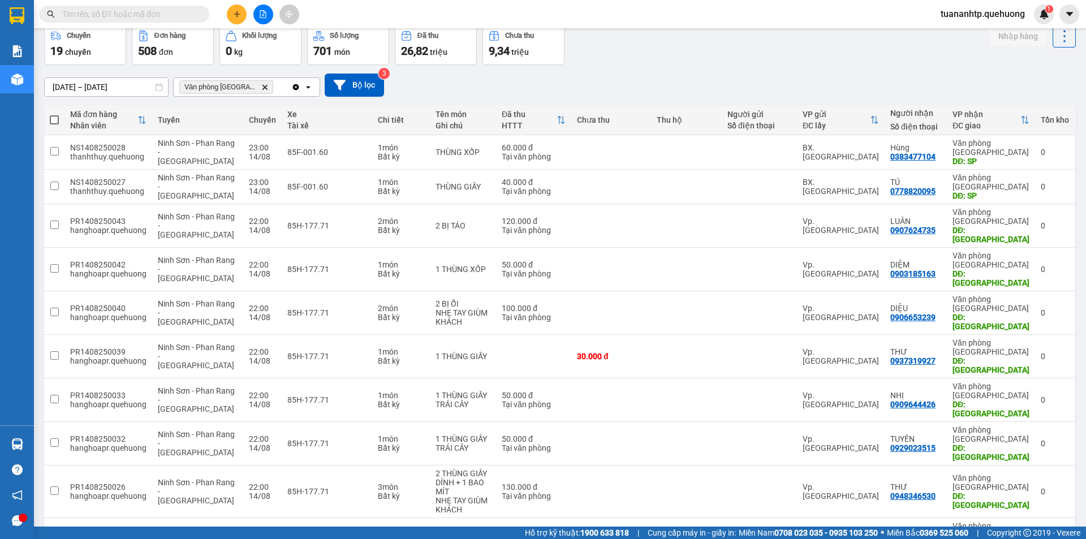
click at [58, 118] on span at bounding box center [54, 119] width 9 height 9
click at [54, 114] on input "checkbox" at bounding box center [54, 114] width 0 height 0
checkbox input "true"
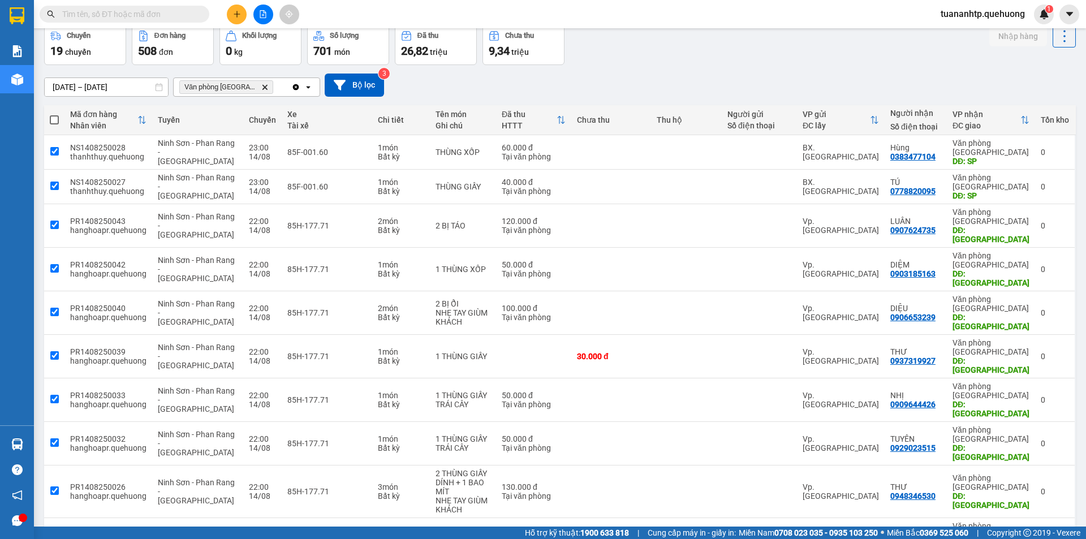
checkbox input "true"
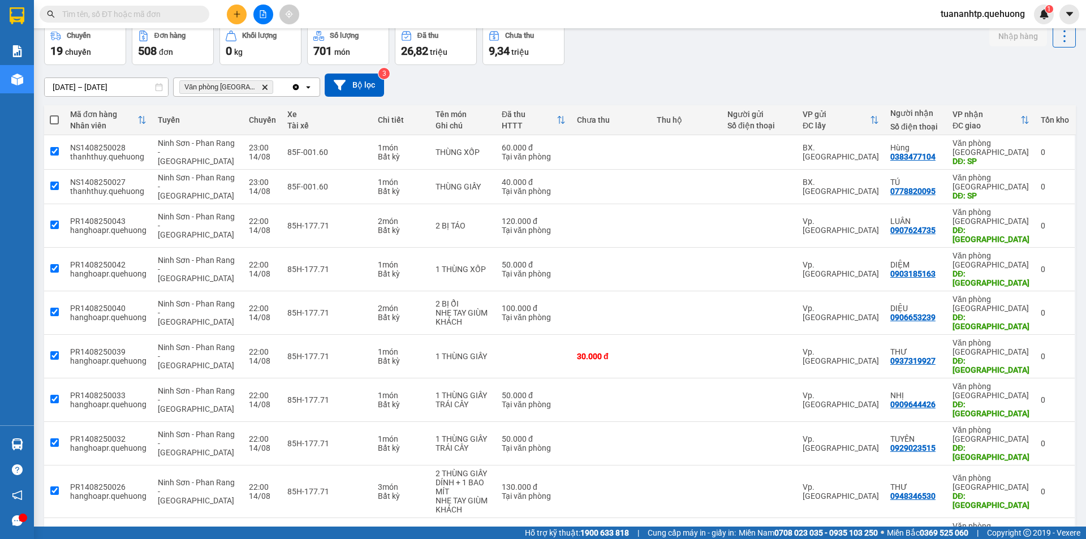
checkbox input "true"
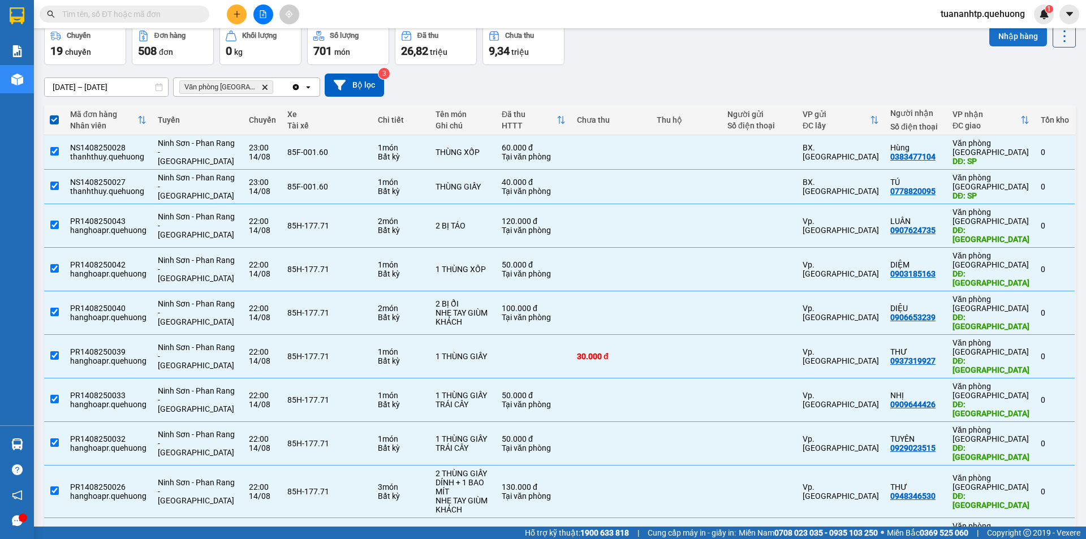
click at [1010, 39] on button "Nhập hàng" at bounding box center [1018, 36] width 58 height 20
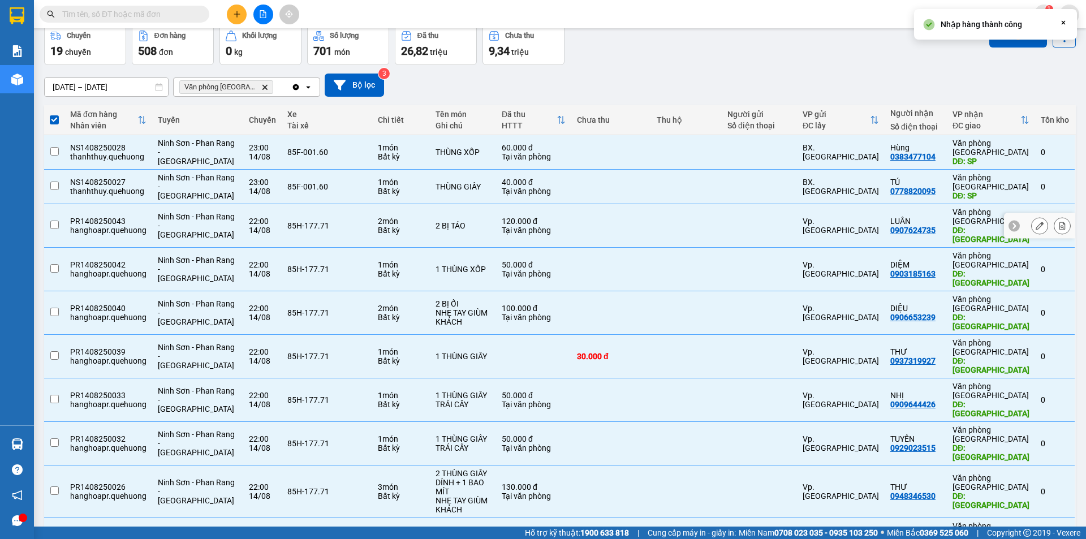
checkbox input "false"
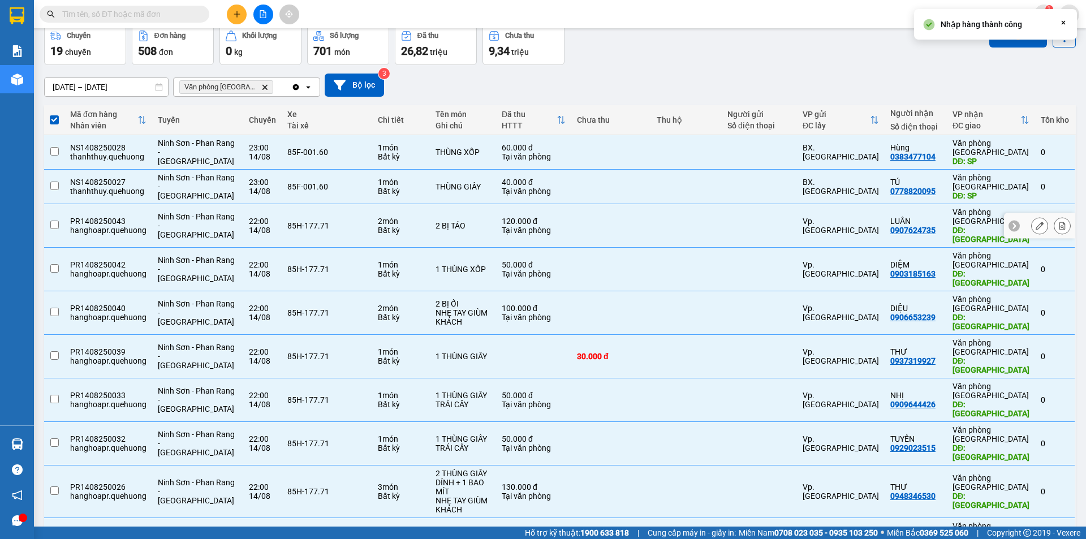
checkbox input "false"
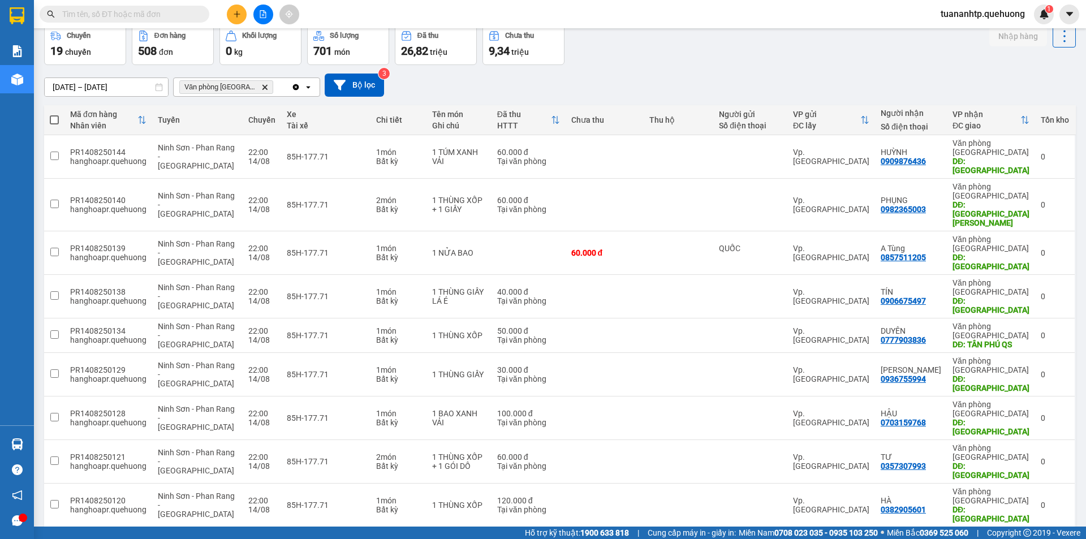
click at [51, 120] on span at bounding box center [54, 119] width 9 height 9
click at [54, 114] on input "checkbox" at bounding box center [54, 114] width 0 height 0
checkbox input "true"
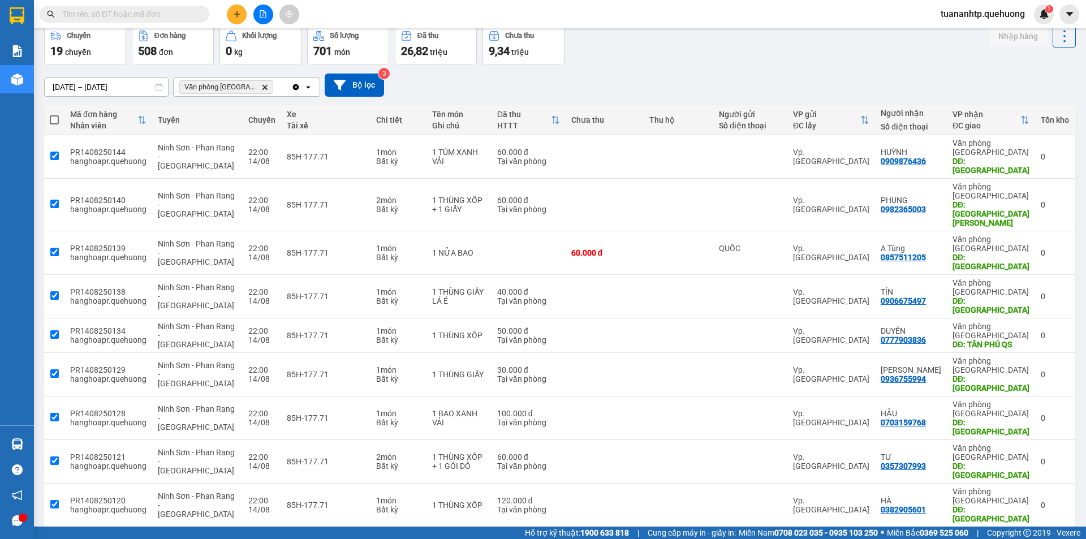
checkbox input "true"
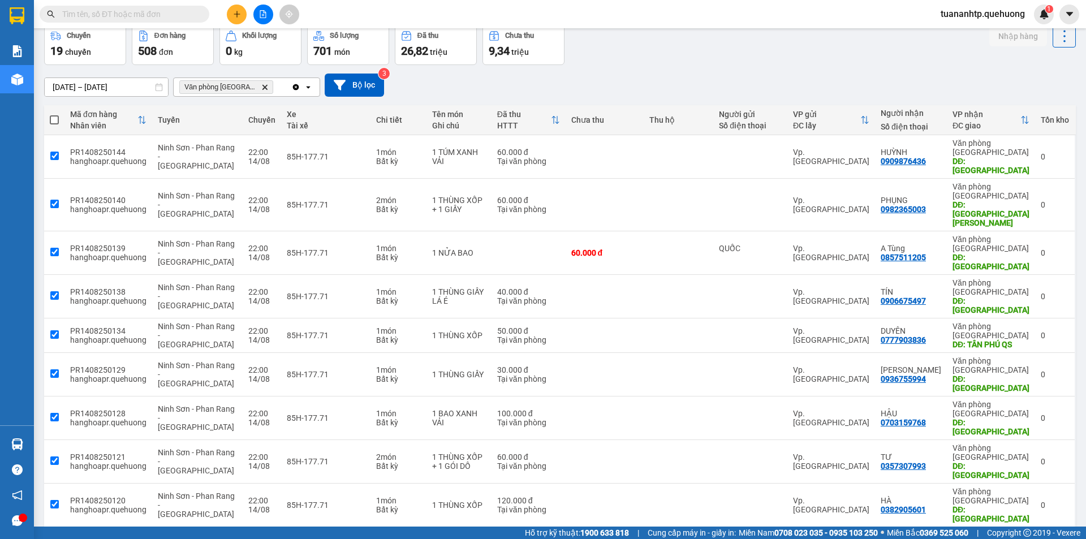
checkbox input "true"
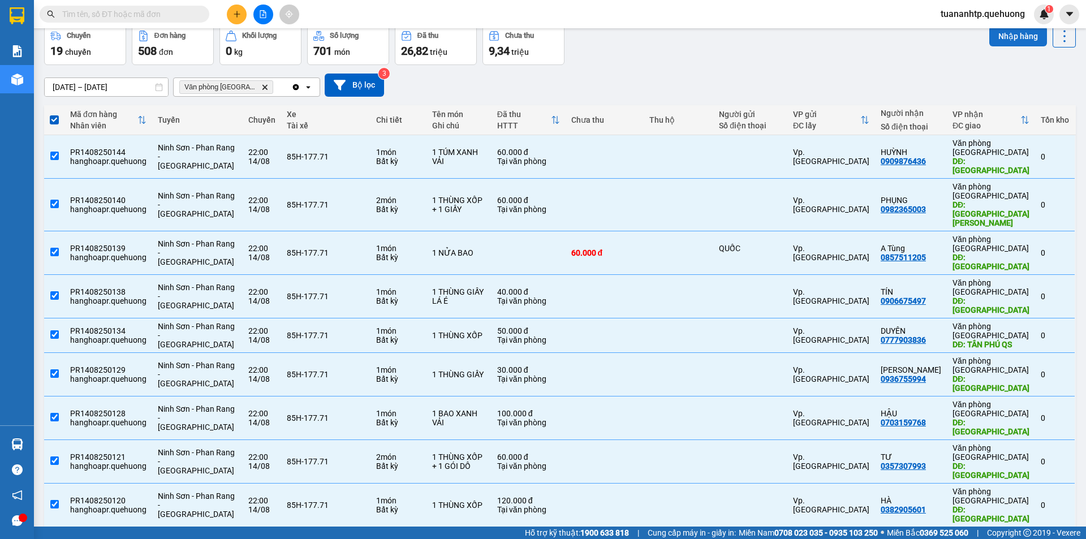
click at [1012, 38] on button "Nhập hàng" at bounding box center [1018, 36] width 58 height 20
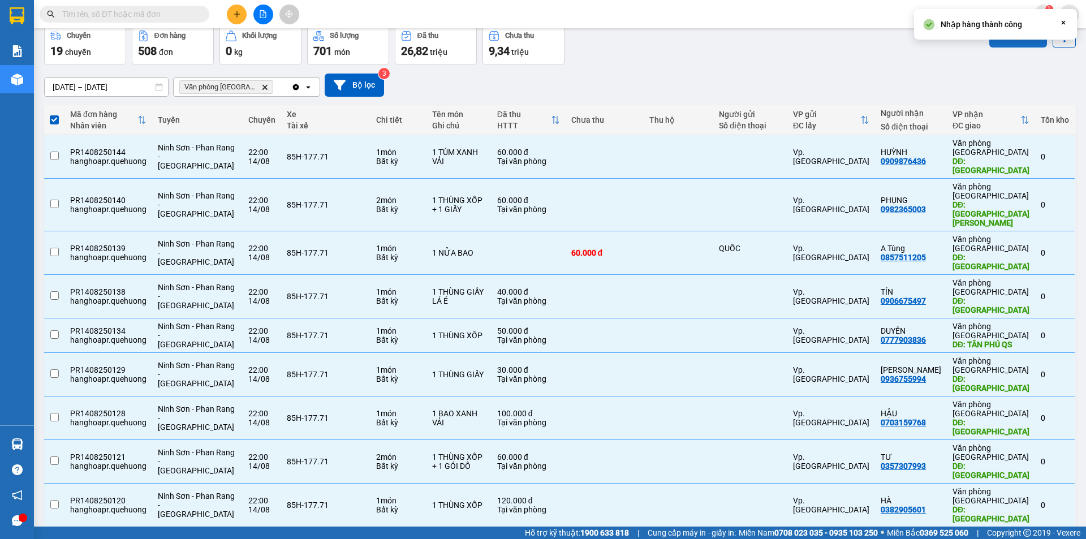
checkbox input "false"
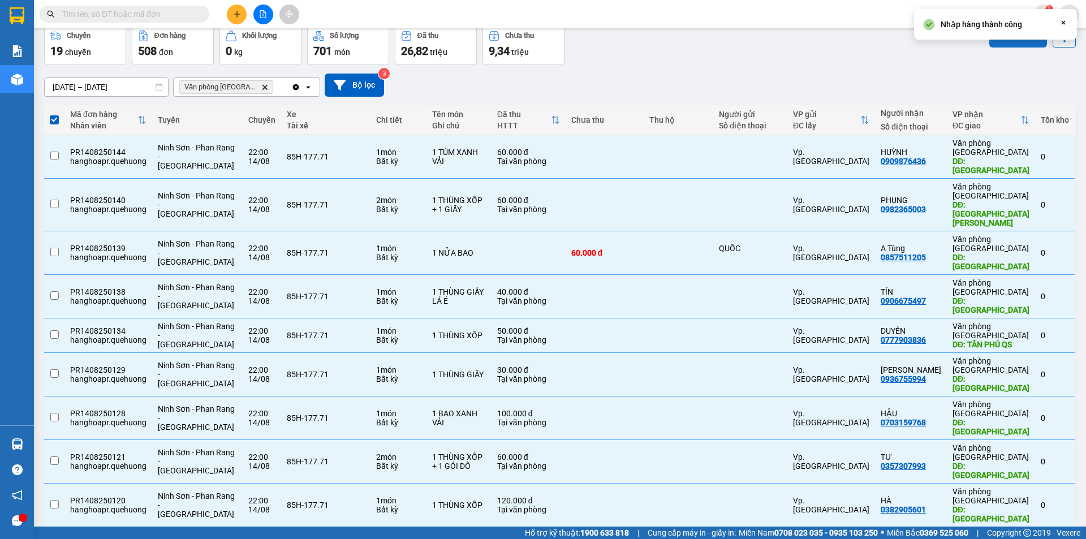
checkbox input "false"
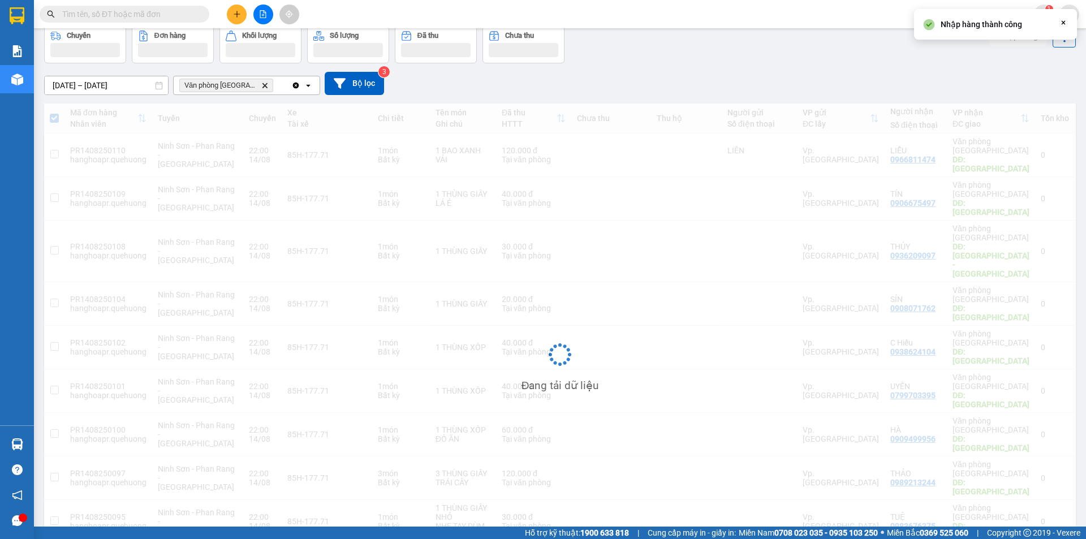
scroll to position [53, 0]
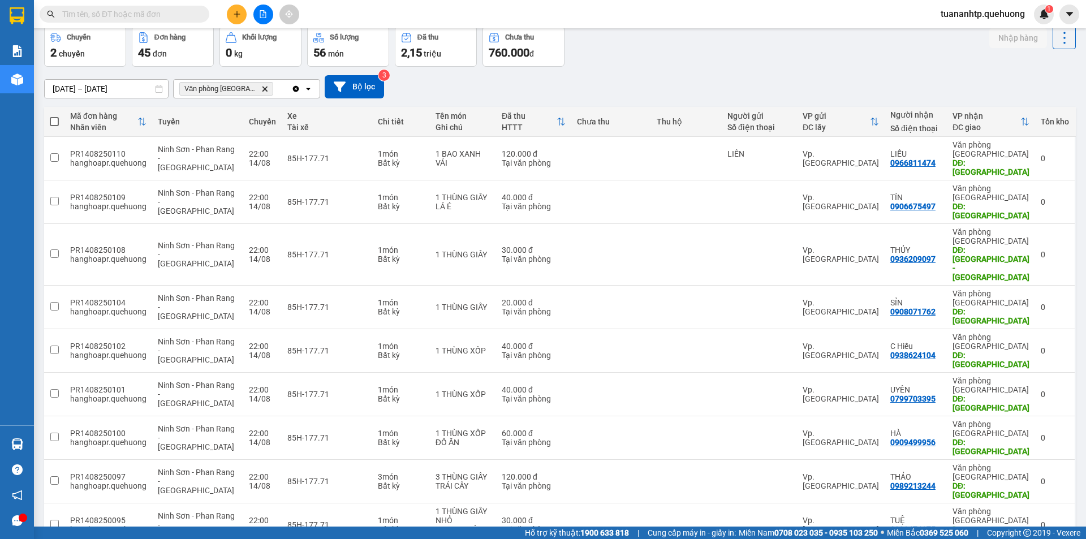
click at [57, 122] on span at bounding box center [54, 121] width 9 height 9
click at [54, 116] on input "checkbox" at bounding box center [54, 116] width 0 height 0
checkbox input "true"
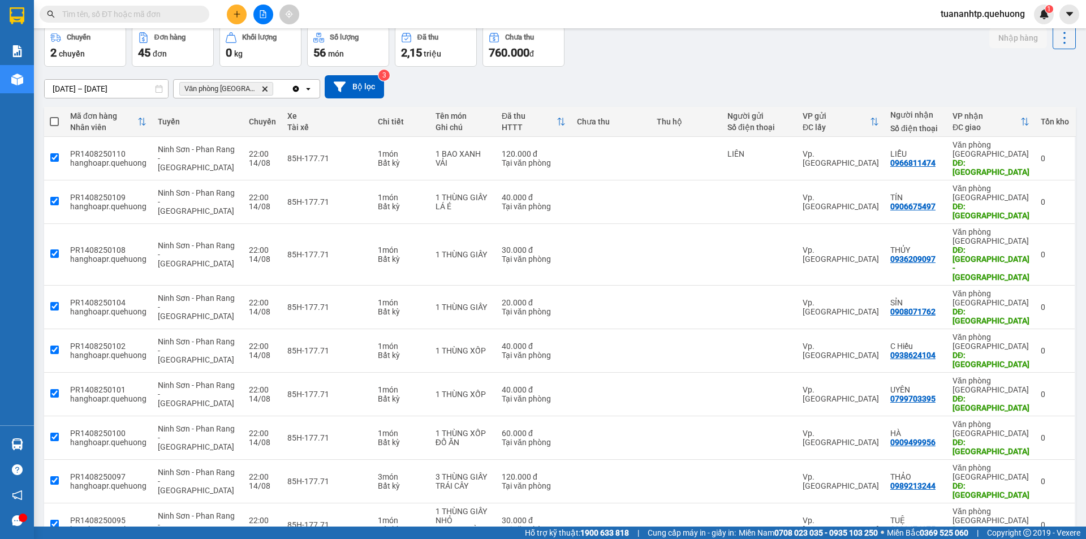
checkbox input "true"
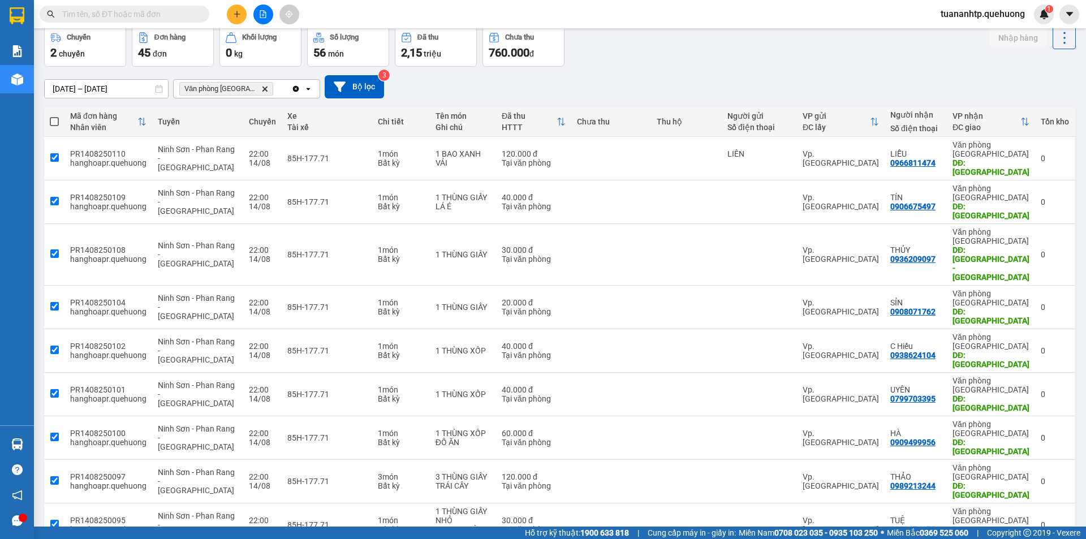
checkbox input "true"
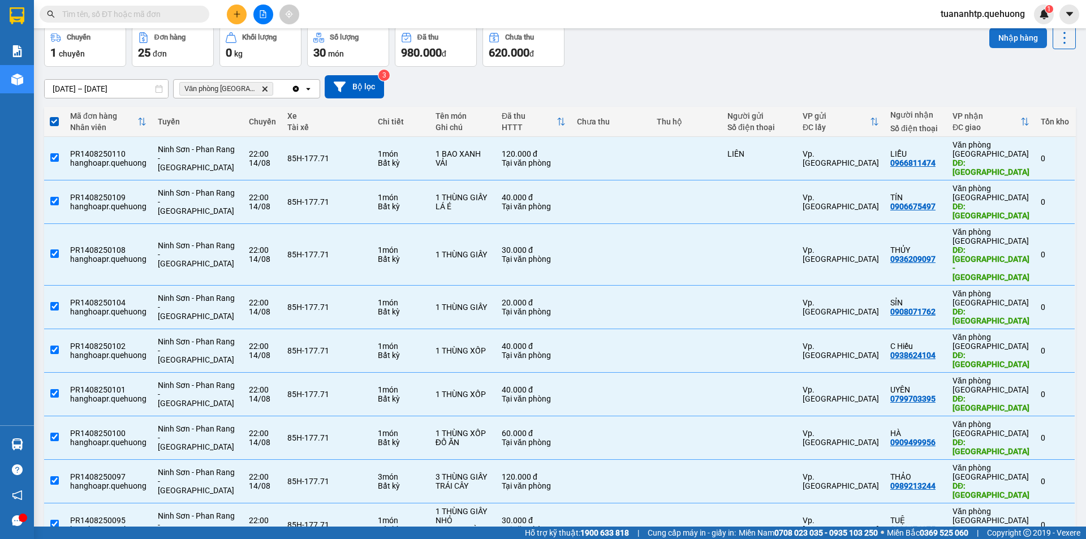
click at [1018, 40] on button "Nhập hàng" at bounding box center [1018, 38] width 58 height 20
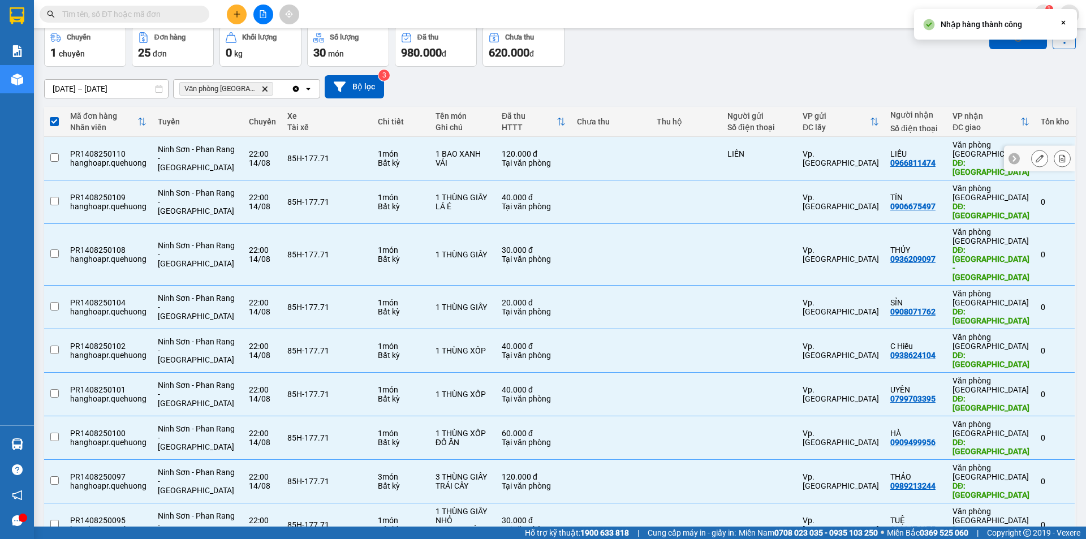
checkbox input "false"
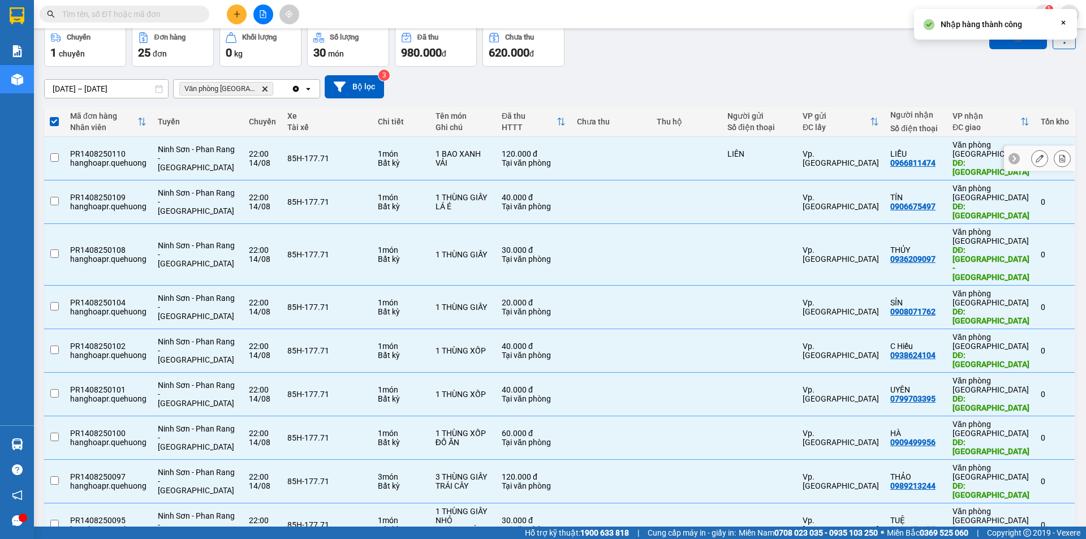
checkbox input "false"
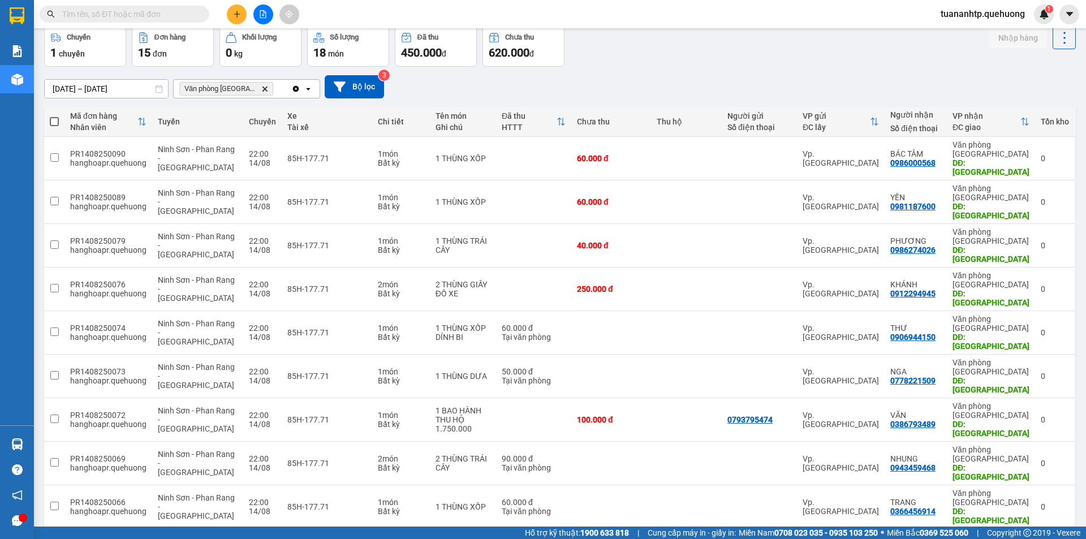
click at [54, 118] on span at bounding box center [54, 121] width 9 height 9
click at [54, 116] on input "checkbox" at bounding box center [54, 116] width 0 height 0
checkbox input "true"
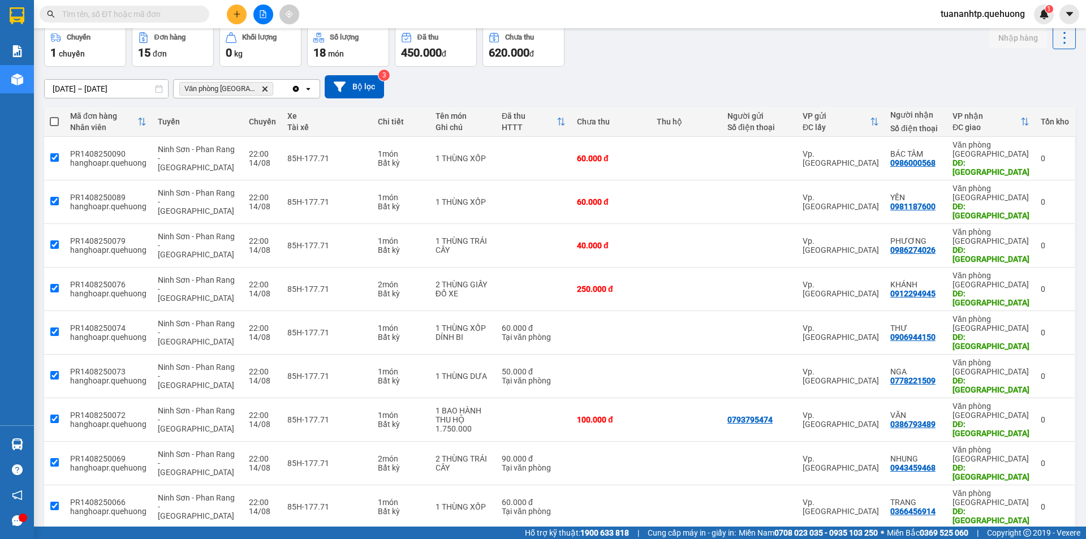
checkbox input "true"
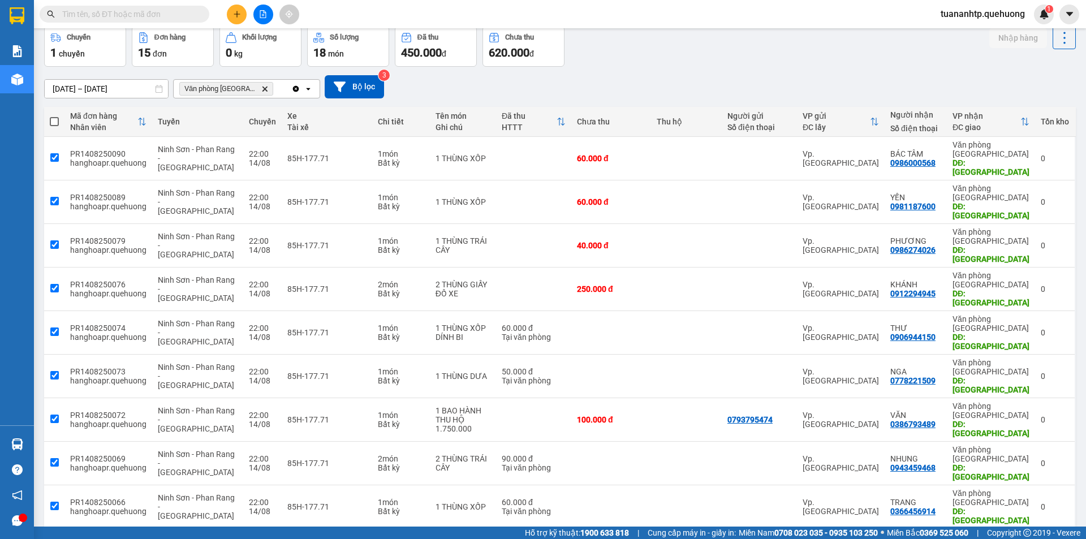
checkbox input "true"
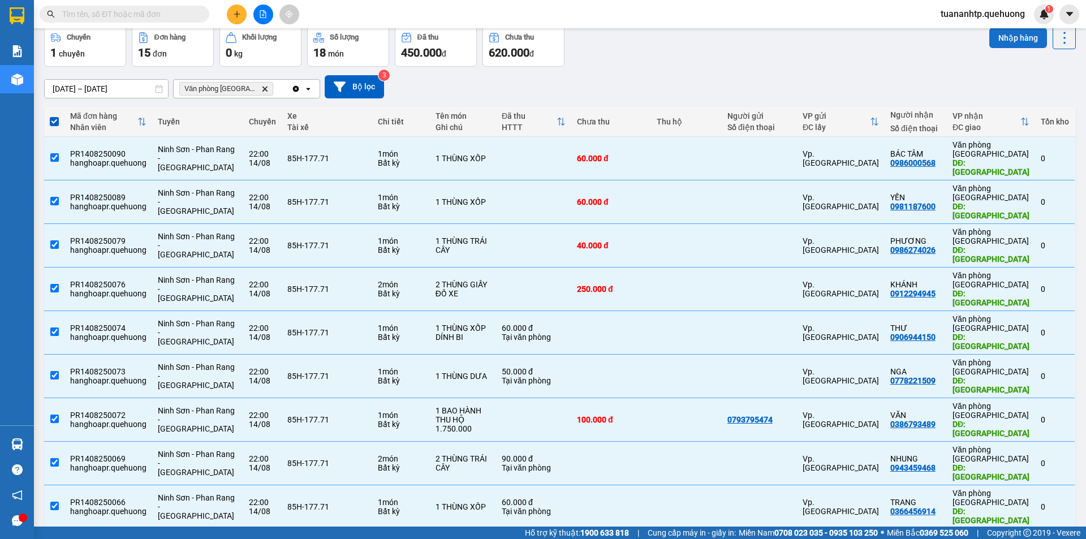
click at [1003, 38] on button "Nhập hàng" at bounding box center [1018, 38] width 58 height 20
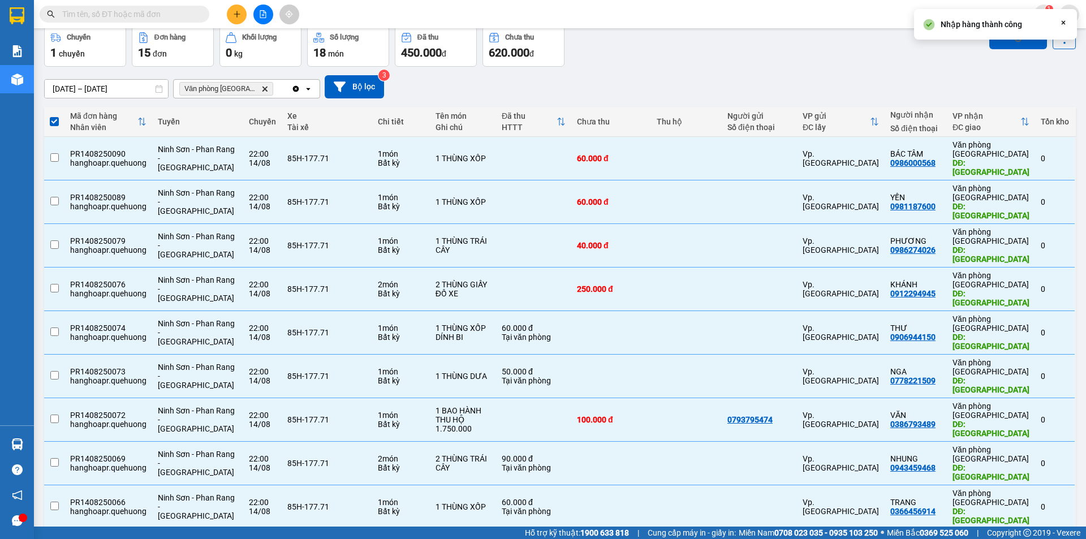
checkbox input "false"
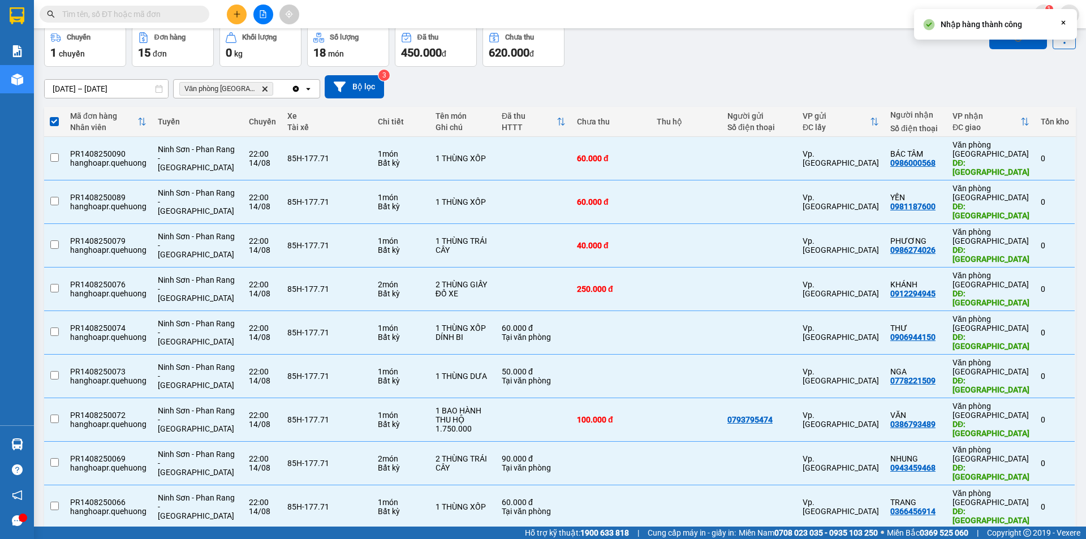
checkbox input "false"
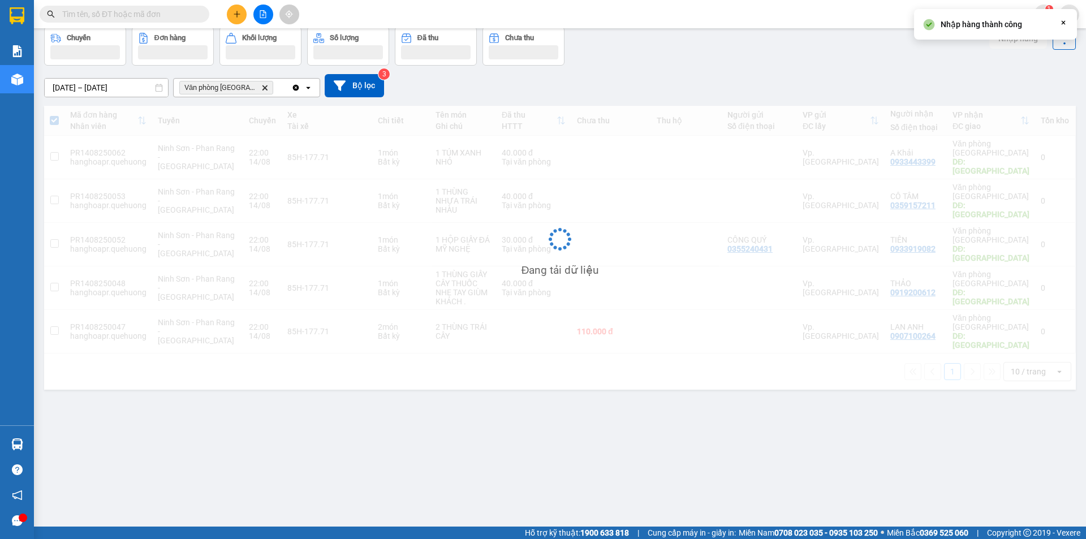
scroll to position [52, 0]
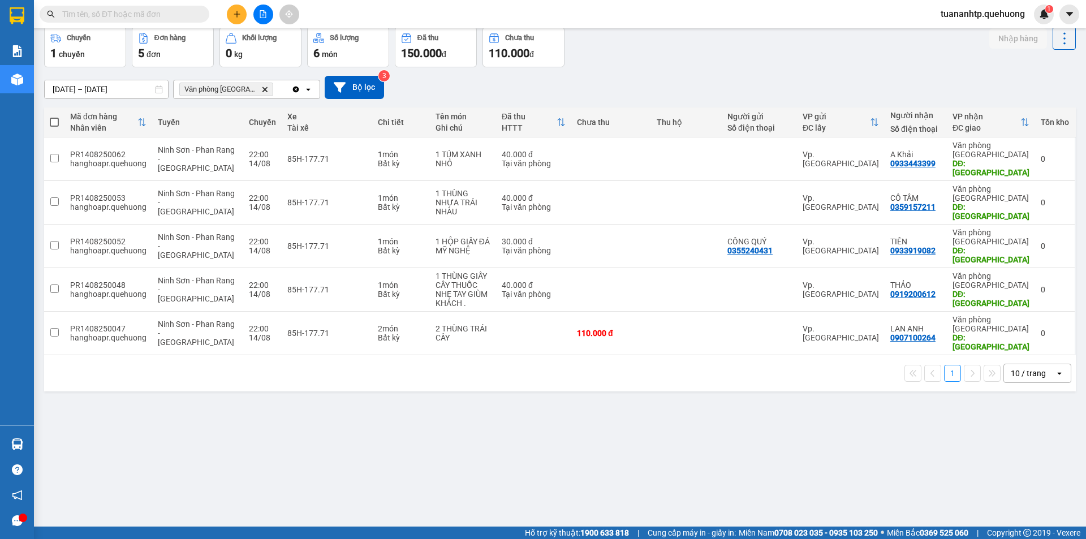
click at [57, 122] on span at bounding box center [54, 122] width 9 height 9
click at [54, 116] on input "checkbox" at bounding box center [54, 116] width 0 height 0
checkbox input "true"
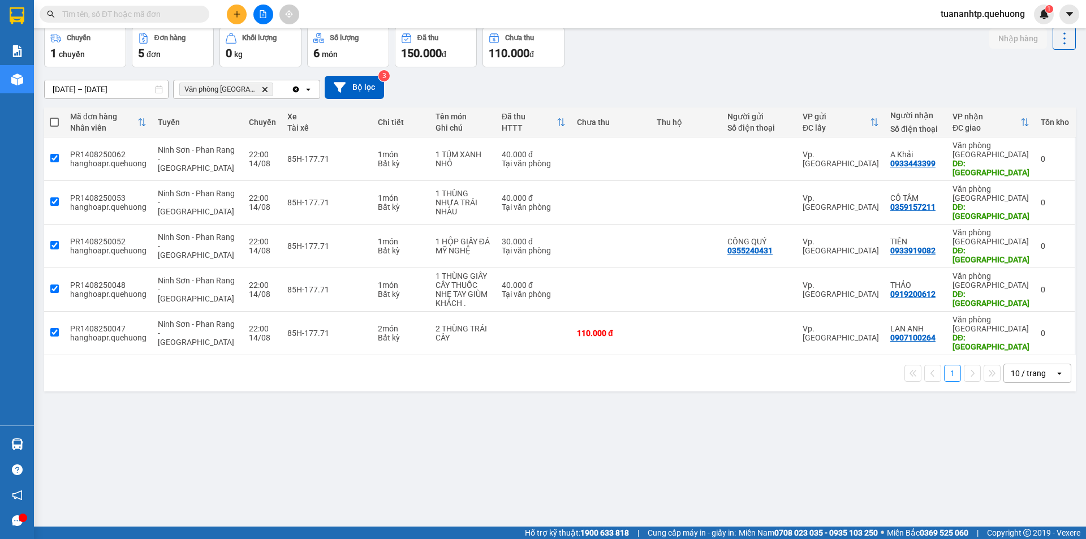
checkbox input "true"
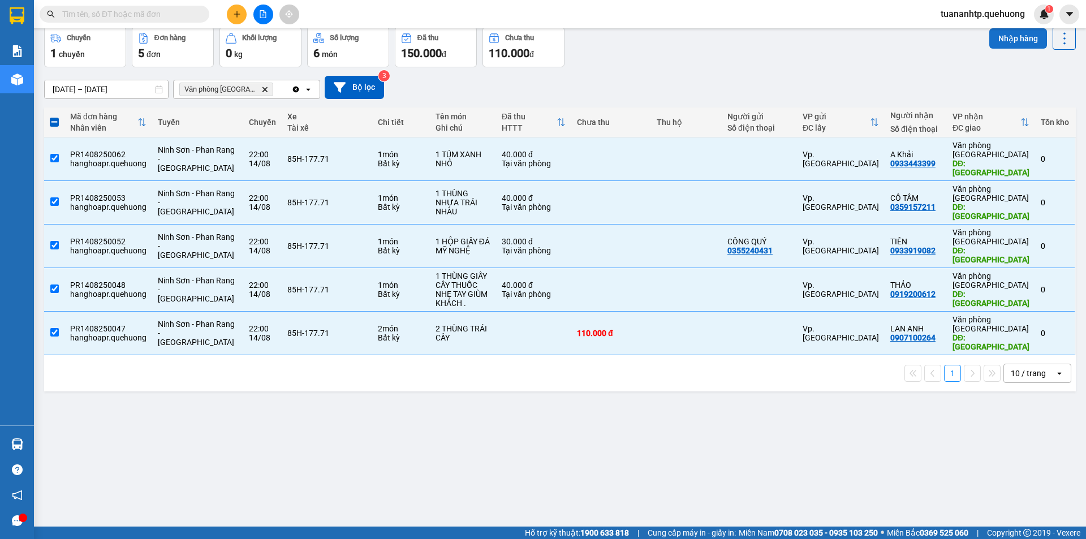
click at [996, 35] on button "Nhập hàng" at bounding box center [1018, 38] width 58 height 20
checkbox input "false"
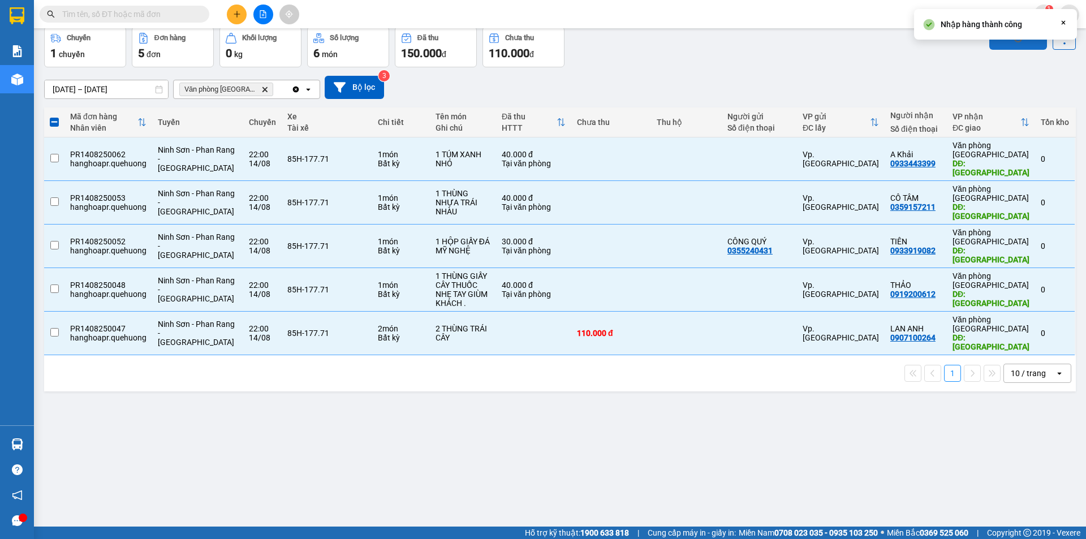
checkbox input "false"
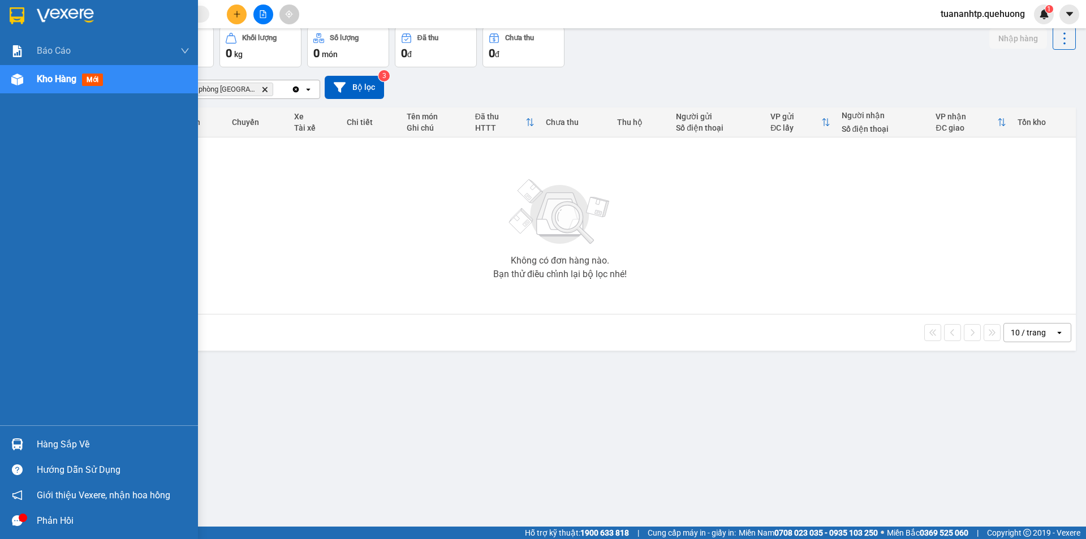
click at [49, 449] on div "Hàng sắp về" at bounding box center [113, 444] width 153 height 17
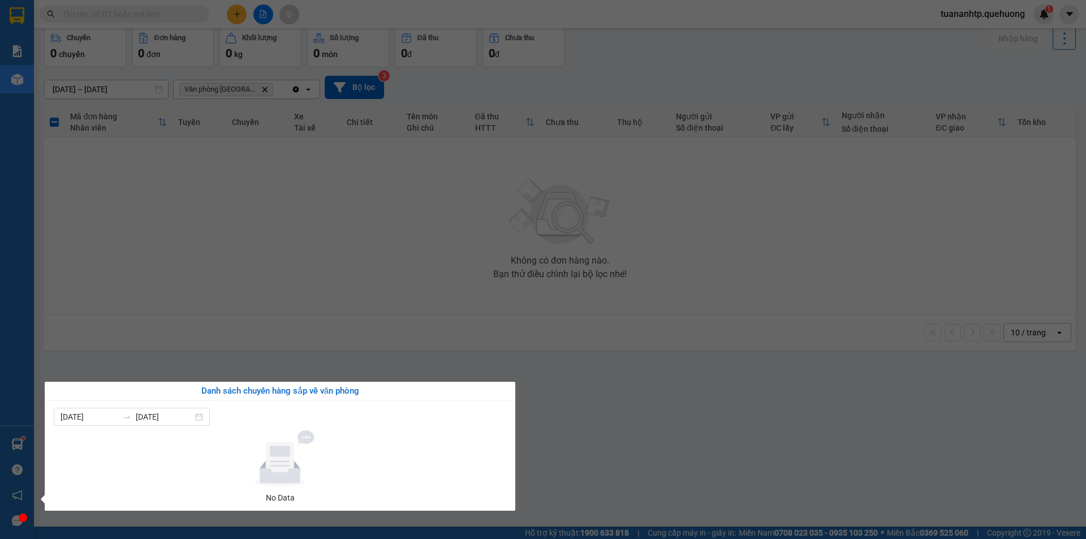
click at [377, 260] on section "Kết quả tìm kiếm ( 0 ) Bộ lọc No Data tuananhtp.quehuong 1 Báo cáo Báo cáo dòng…" at bounding box center [543, 269] width 1086 height 539
